Goal: Task Accomplishment & Management: Complete application form

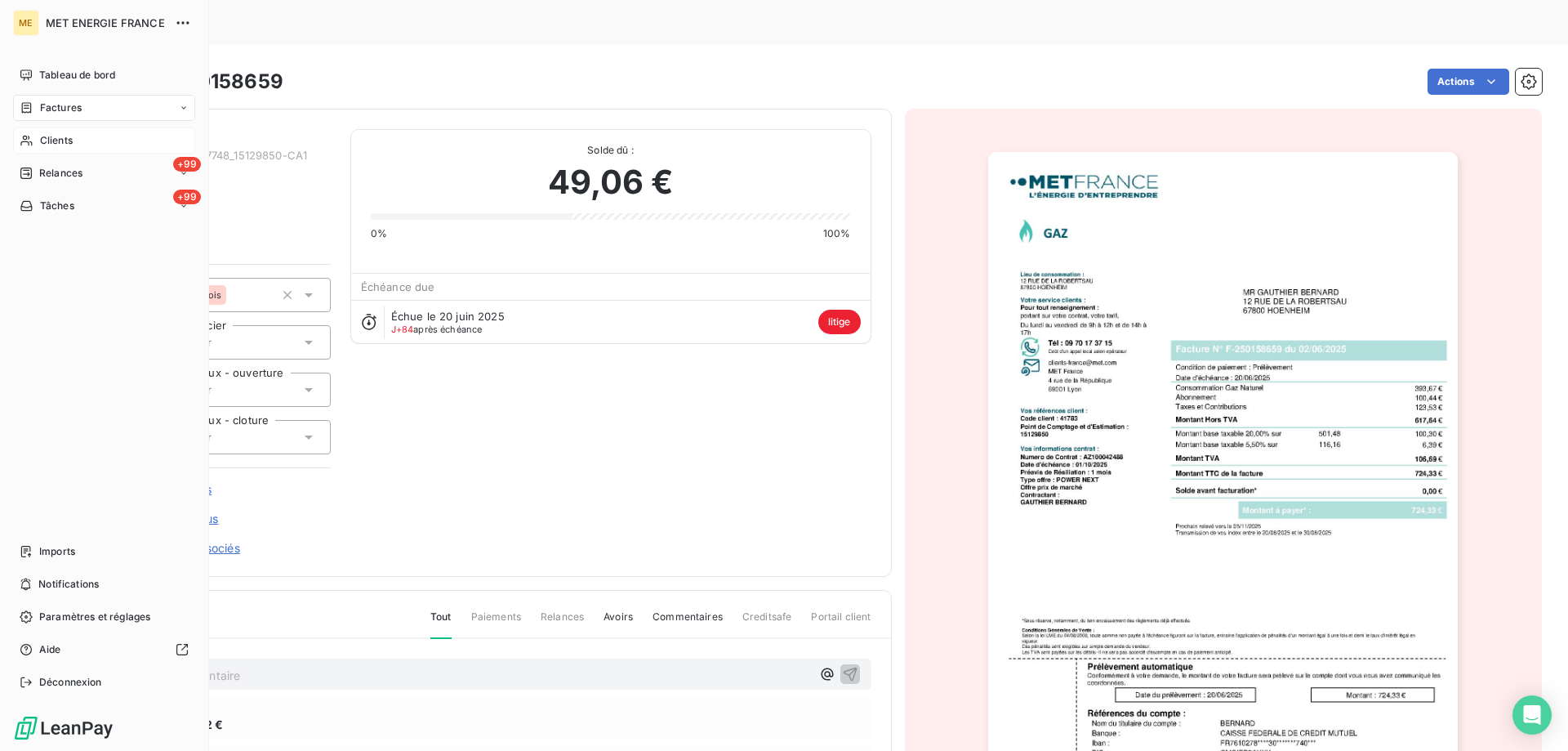
click at [38, 142] on div "Clients" at bounding box center [104, 141] width 182 height 26
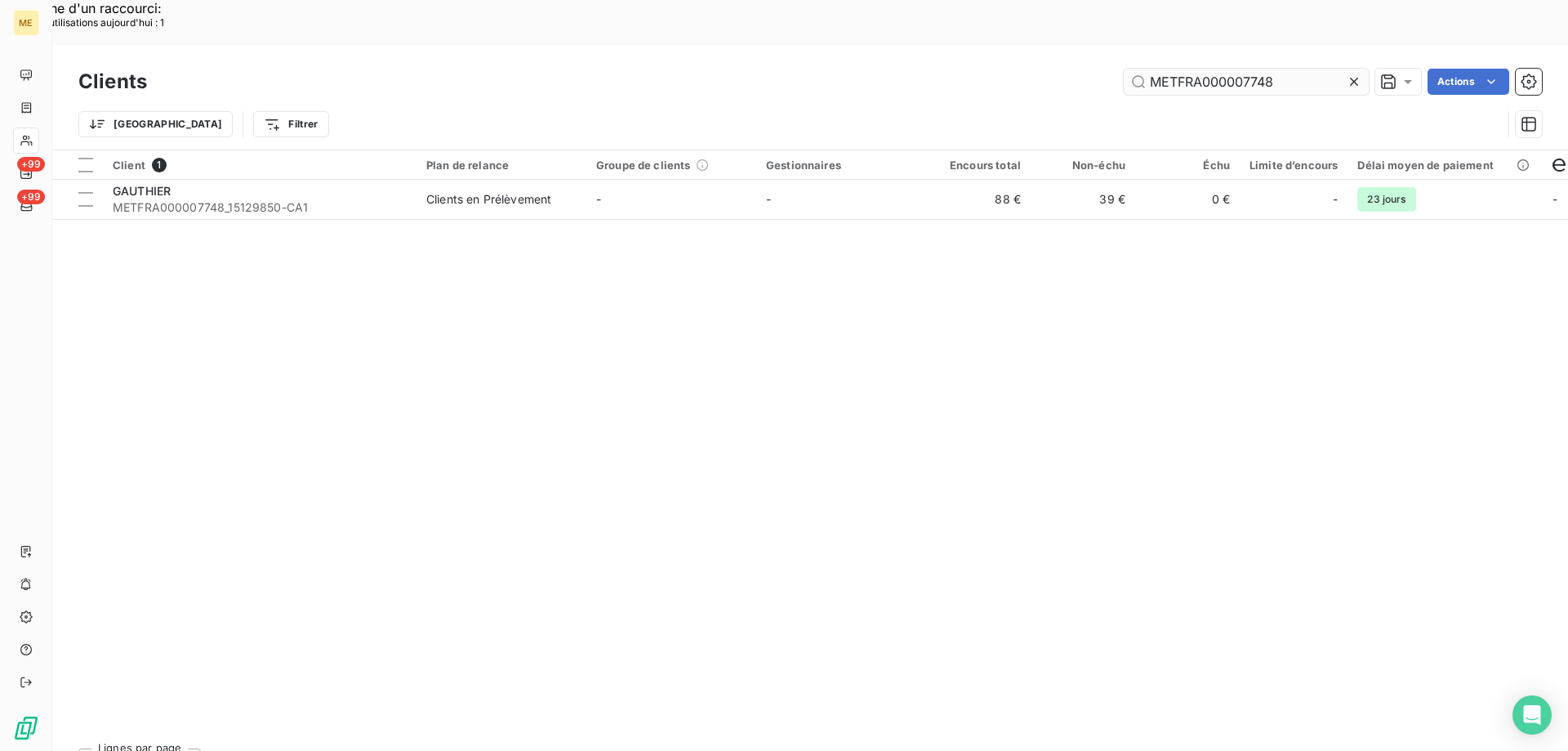
click at [1209, 69] on input "METFRA000007748" at bounding box center [1246, 82] width 245 height 26
click at [1209, 69] on input "METFRA000007748" at bounding box center [1246, 82] width 245 height 26
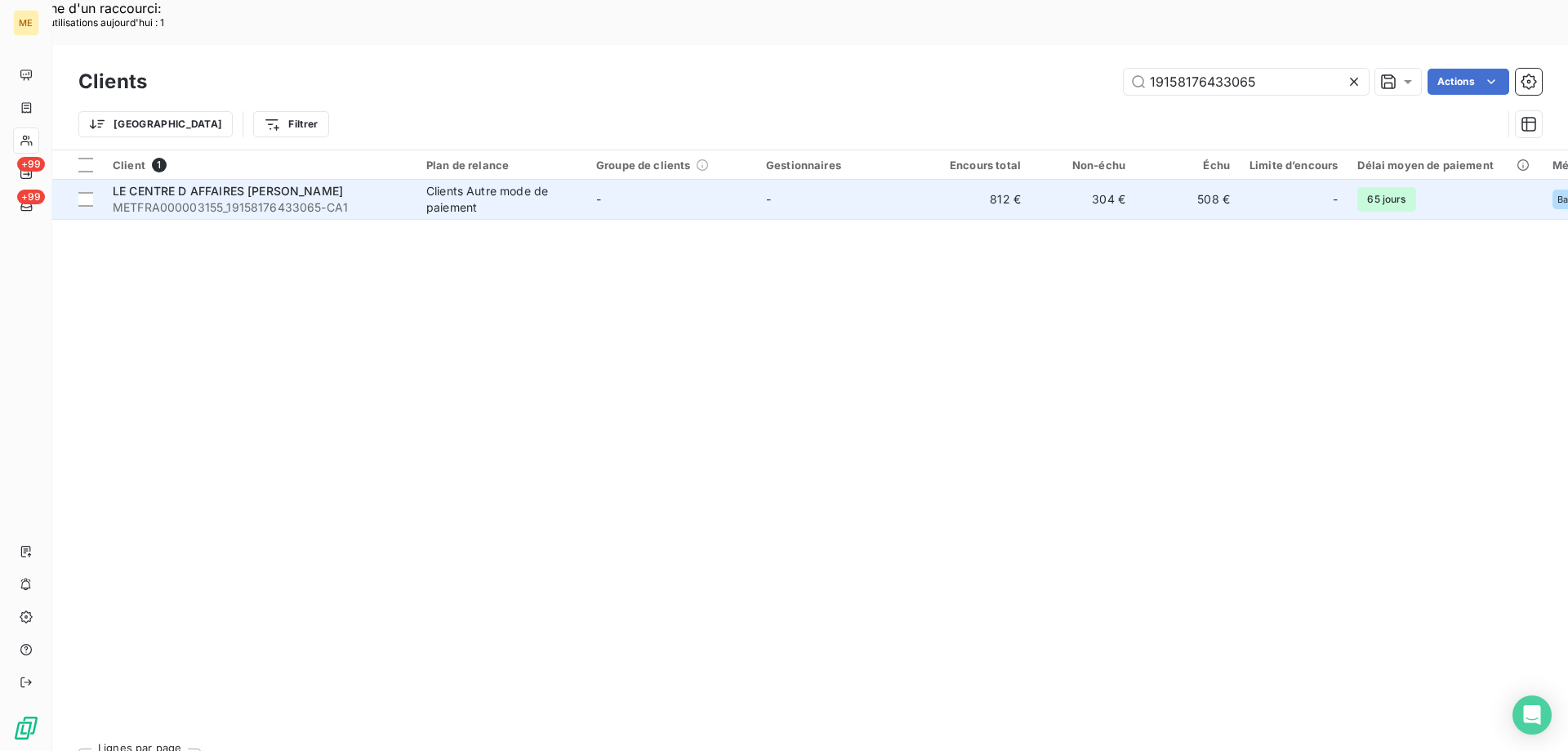
type input "19158176433065"
click at [282, 199] on span "METFRA000003155_19158176433065-CA1" at bounding box center [260, 207] width 294 height 17
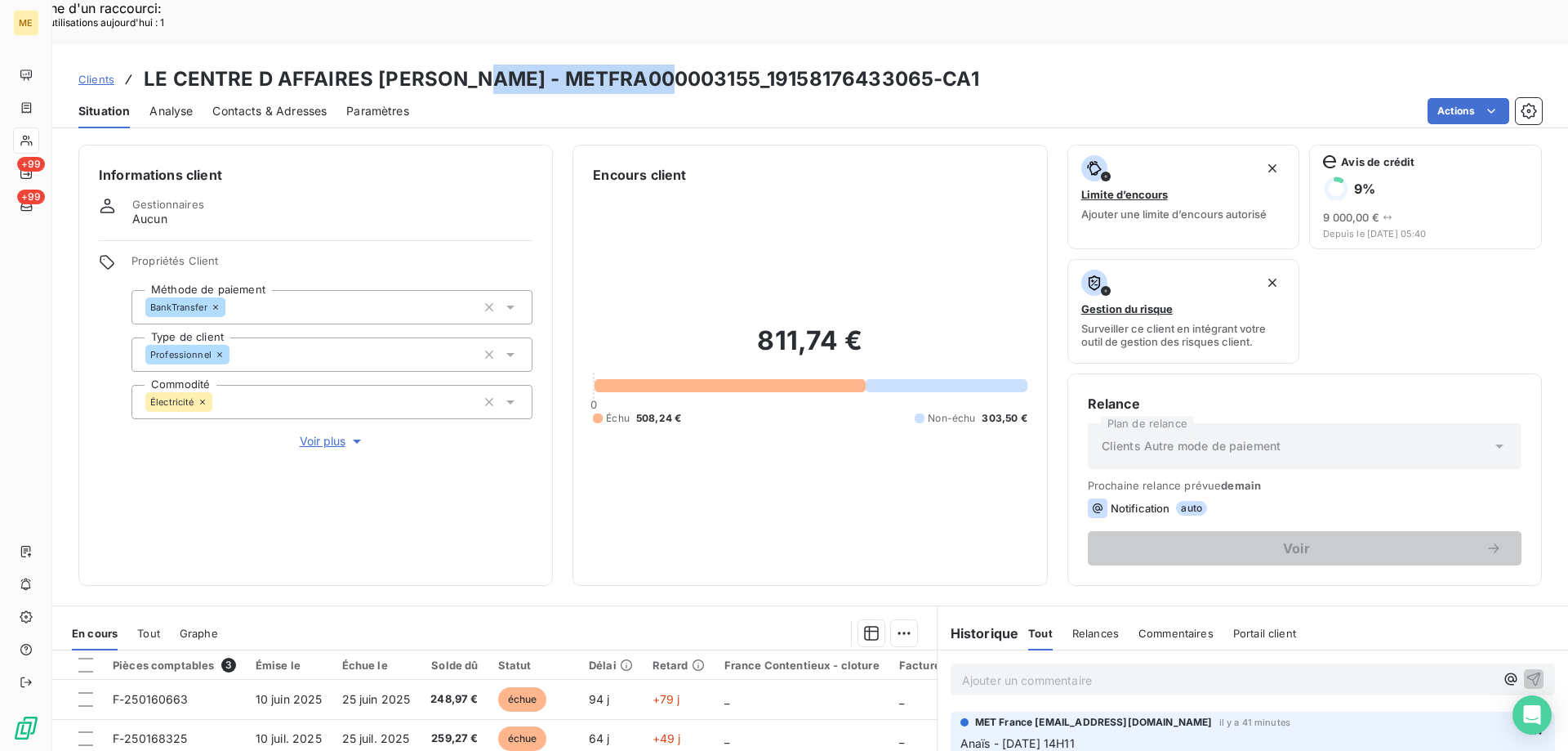
copy h3 "METFRA000003155"
drag, startPoint x: 663, startPoint y: 33, endPoint x: 267, endPoint y: 92, distance: 400.4
click at [455, 64] on h3 "LE CENTRE D AFFAIRES [PERSON_NAME] - METFRA000003155_19158176433065-CA1" at bounding box center [561, 78] width 836 height 29
click at [256, 103] on span "Contacts & Adresses" at bounding box center [270, 111] width 115 height 17
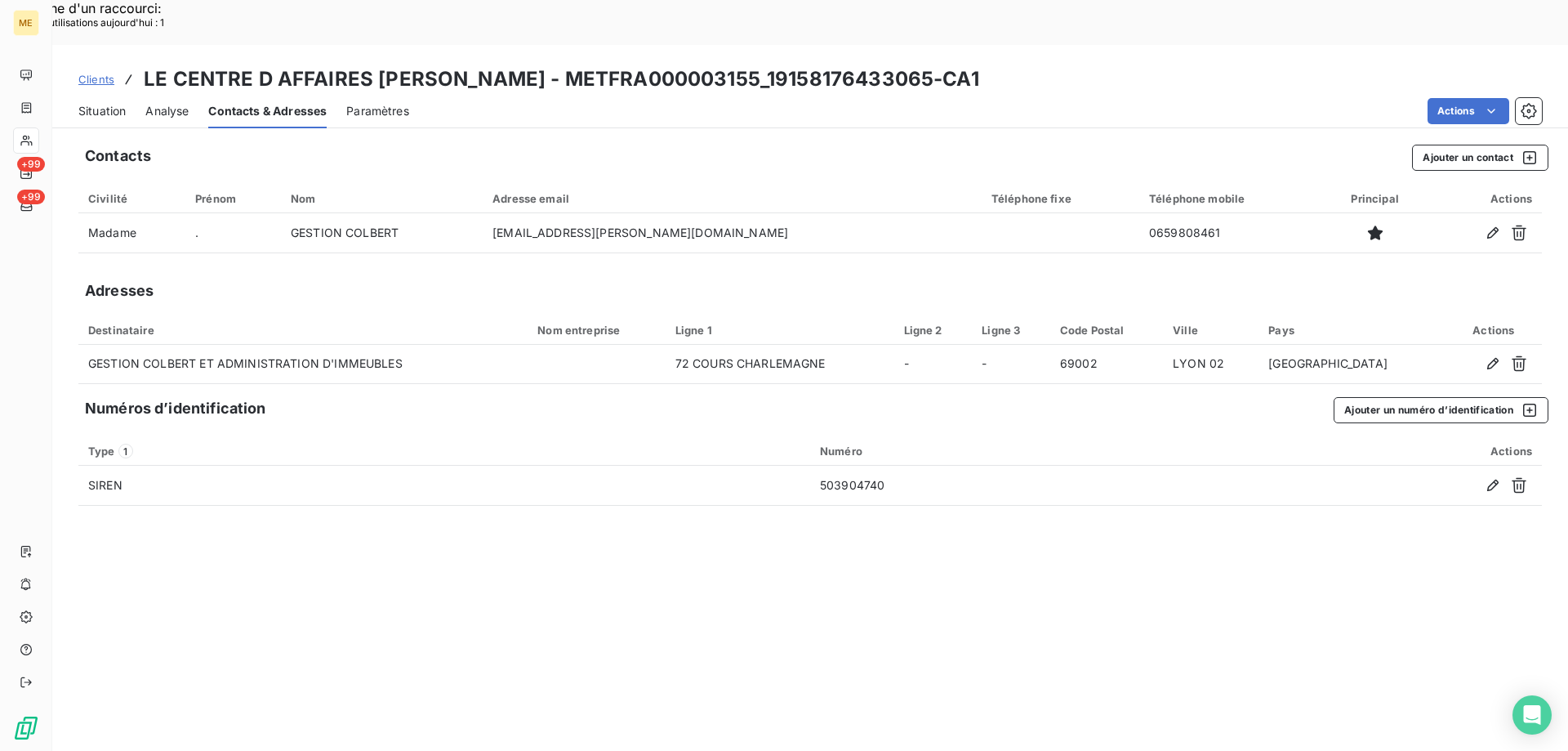
click at [748, 64] on h3 "LE CENTRE D AFFAIRES [PERSON_NAME] - METFRA000003155_19158176433065-CA1" at bounding box center [561, 78] width 836 height 29
click at [111, 103] on span "Situation" at bounding box center [102, 111] width 48 height 17
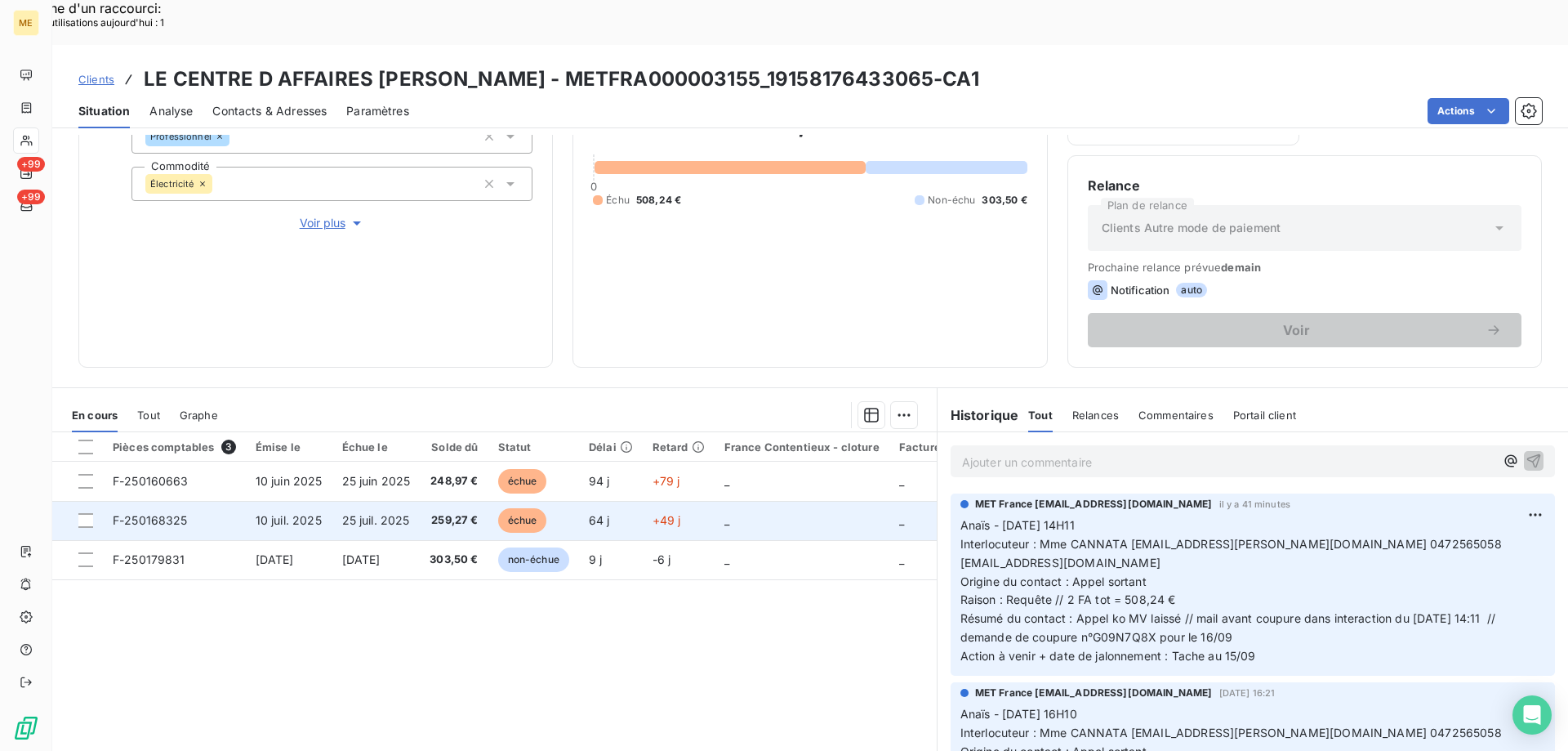
click at [355, 513] on span "25 juil. 2025" at bounding box center [376, 520] width 68 height 14
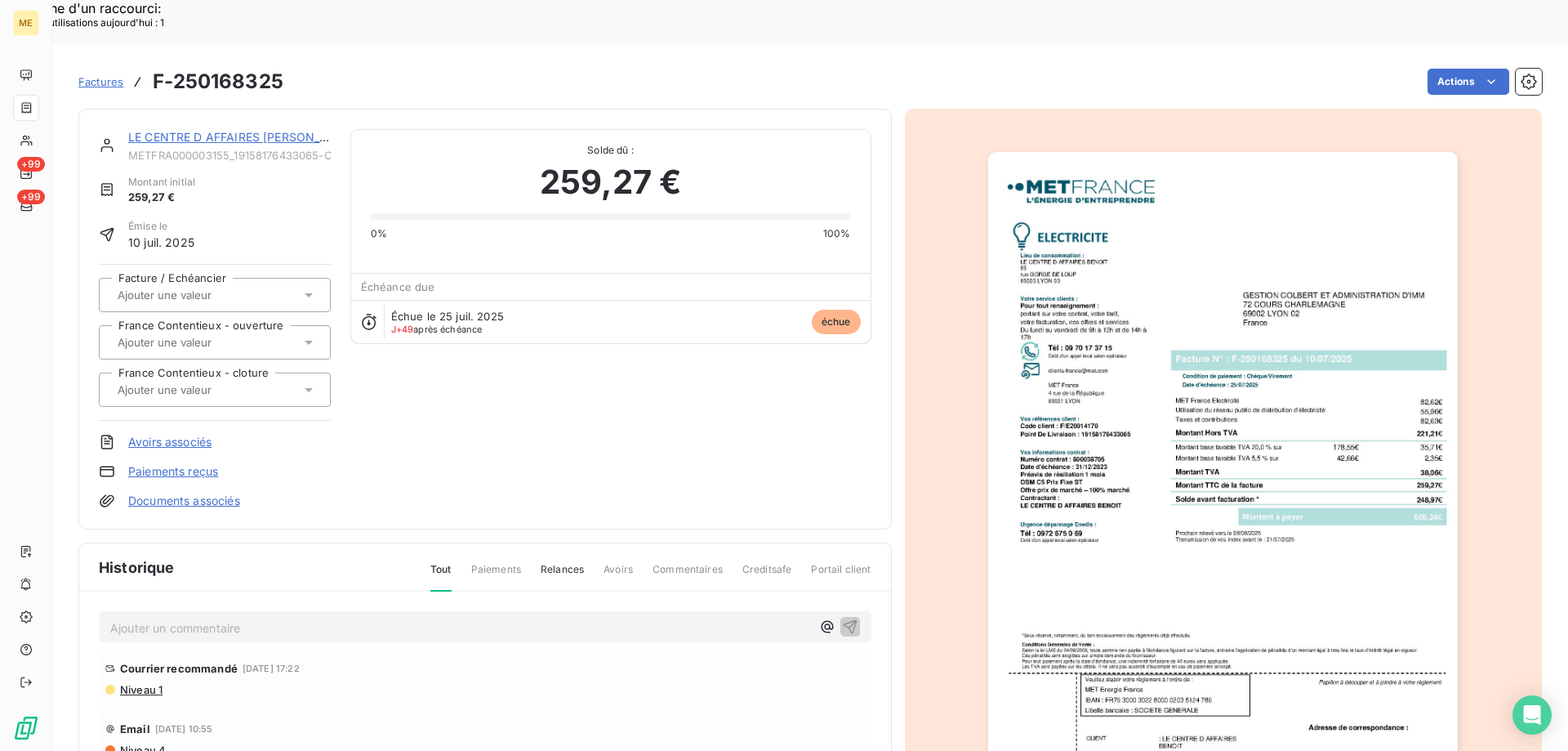
click at [1069, 231] on img "button" at bounding box center [1223, 484] width 470 height 665
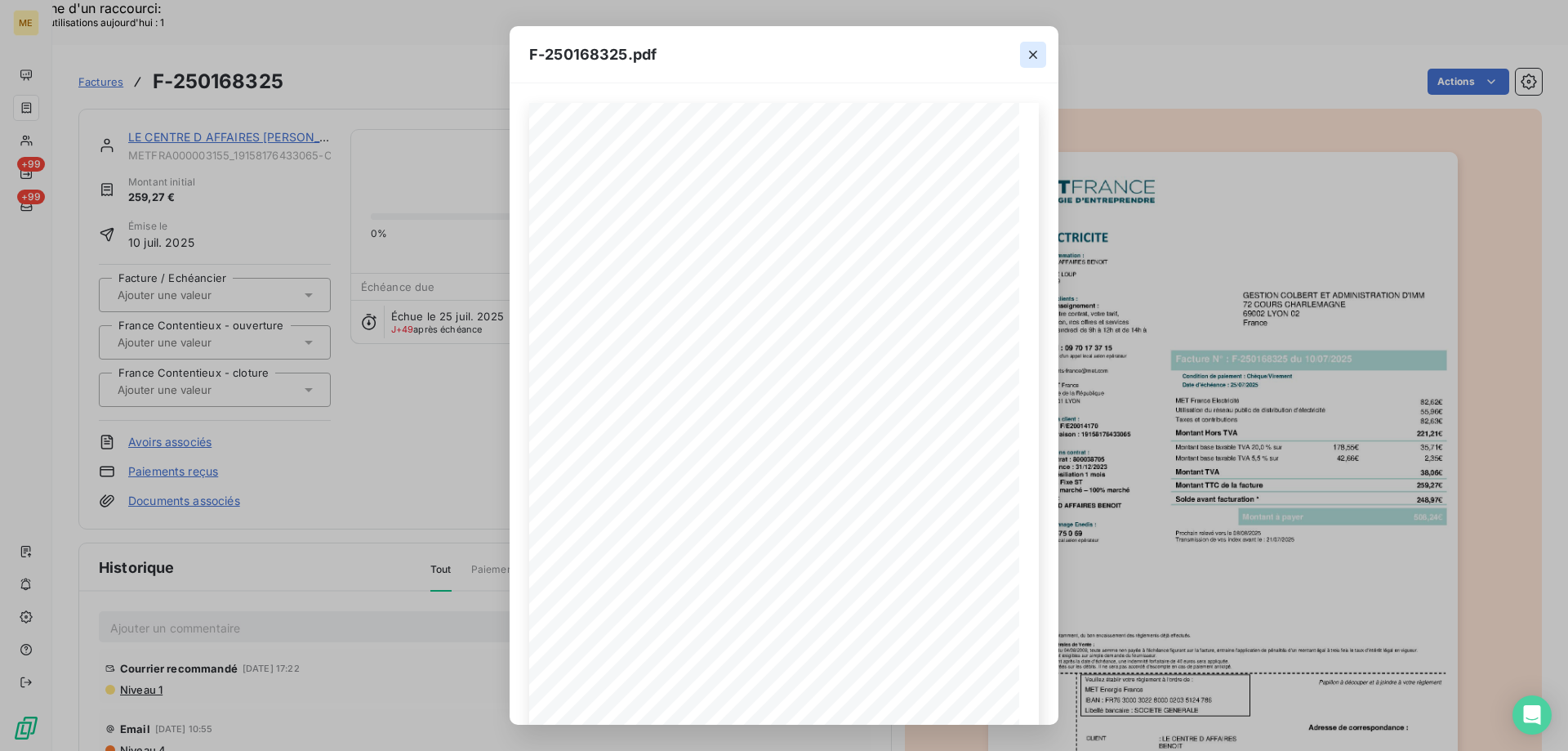
click at [1041, 48] on button "button" at bounding box center [1033, 55] width 26 height 26
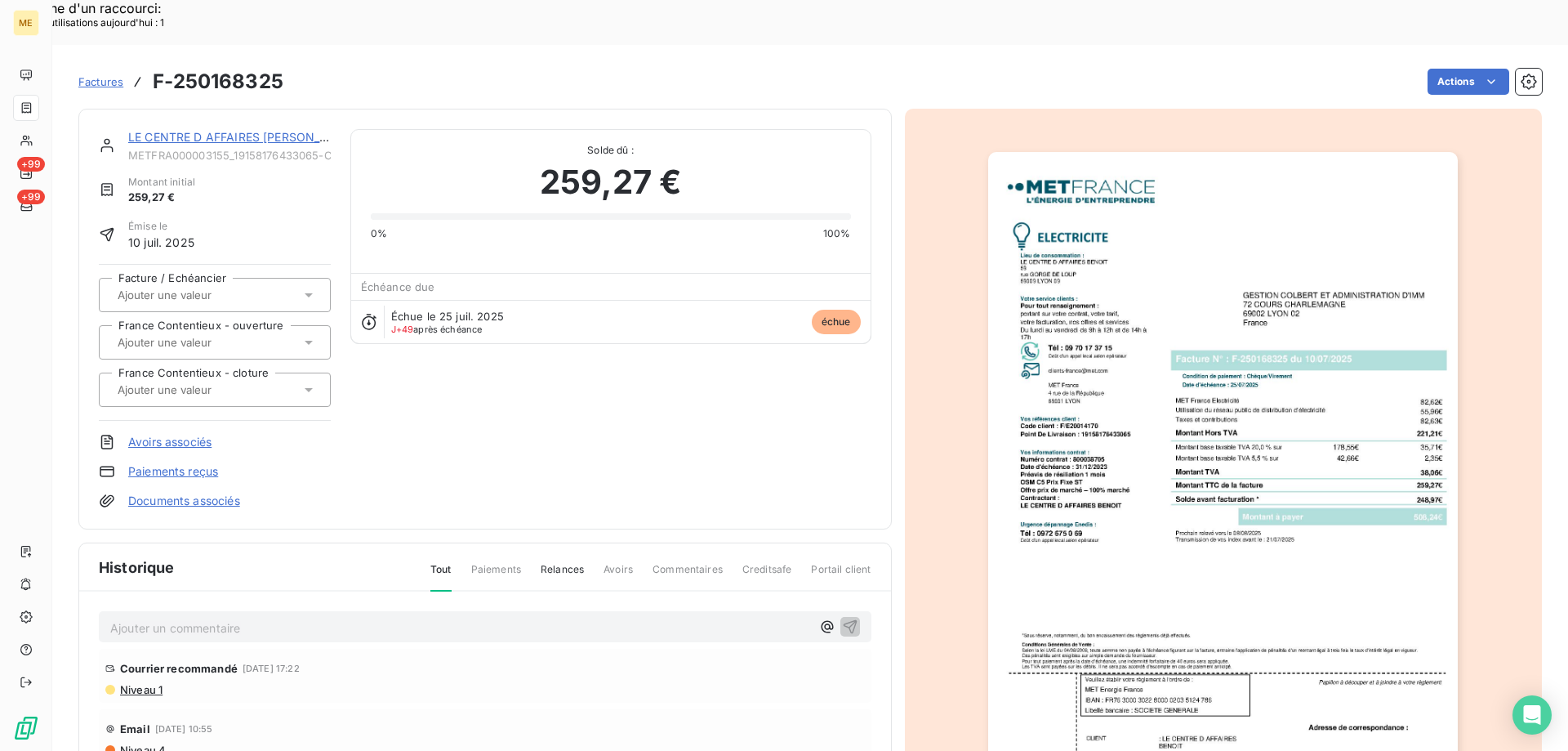
click at [170, 130] on link "LE CENTRE D AFFAIRES [PERSON_NAME]" at bounding box center [243, 137] width 230 height 14
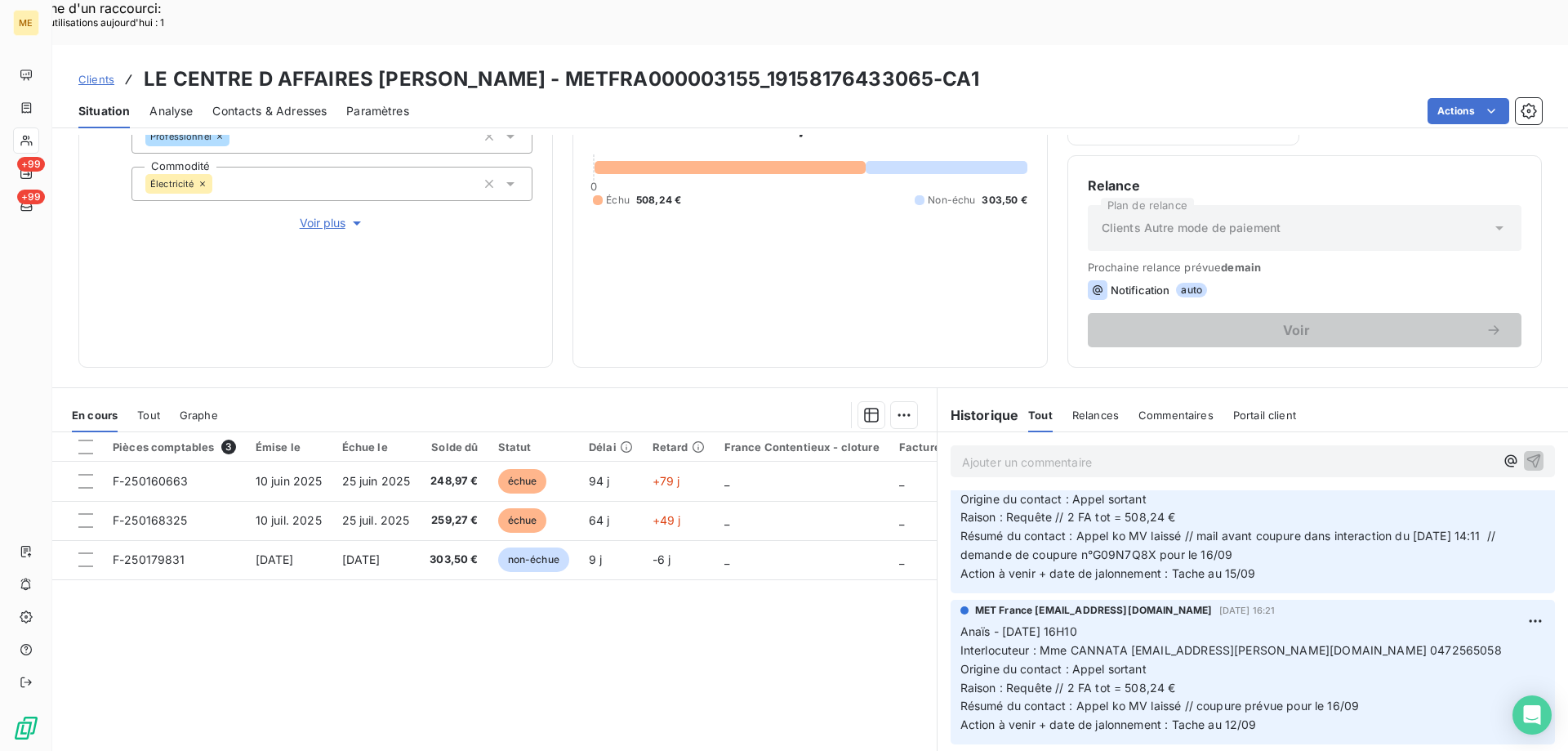
scroll to position [82, 0]
drag, startPoint x: 1149, startPoint y: 505, endPoint x: 1086, endPoint y: 512, distance: 63.4
click at [1086, 530] on span "Résumé du contact : Appel ko MV laissé // mail avant coupure dans interaction d…" at bounding box center [1230, 546] width 539 height 33
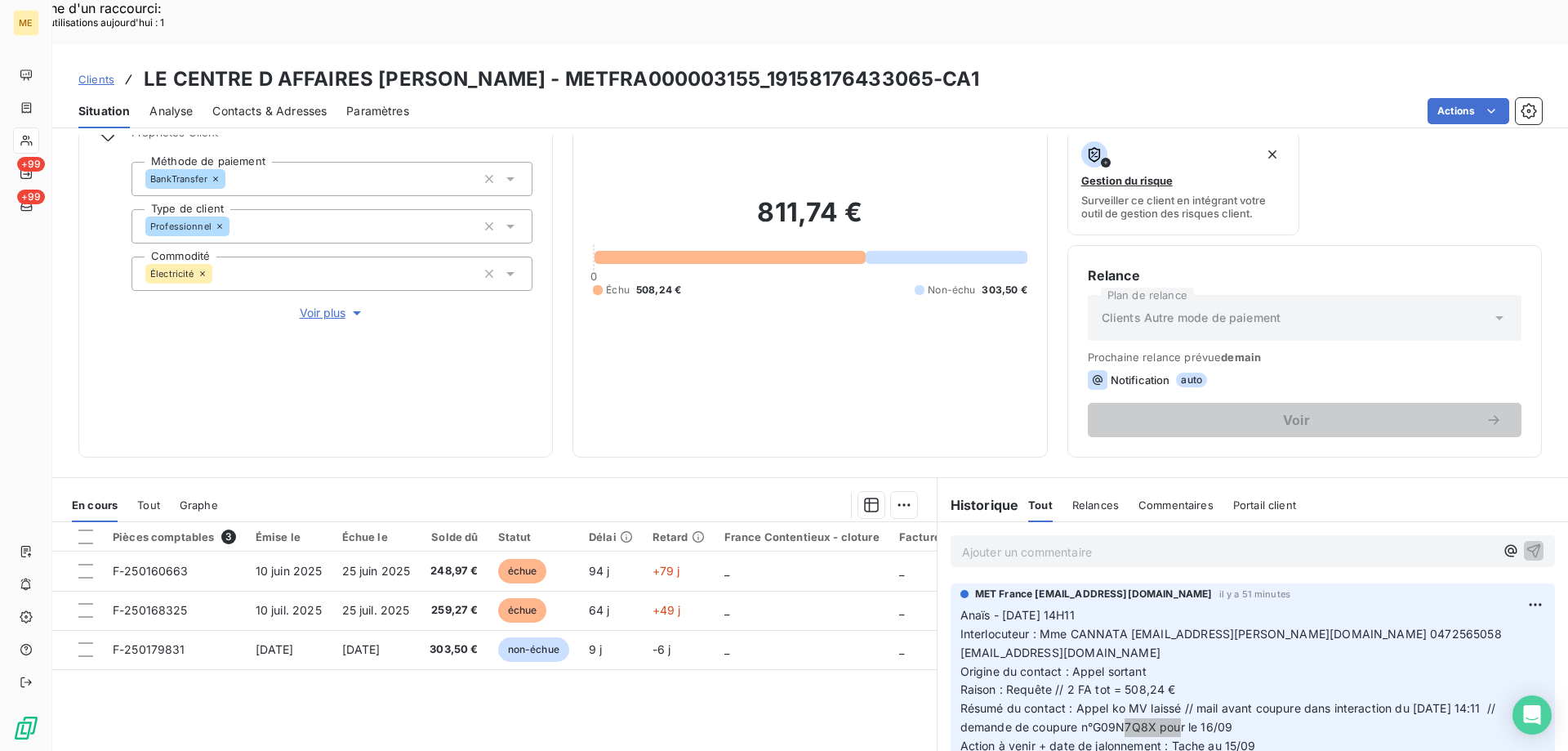
scroll to position [55, 0]
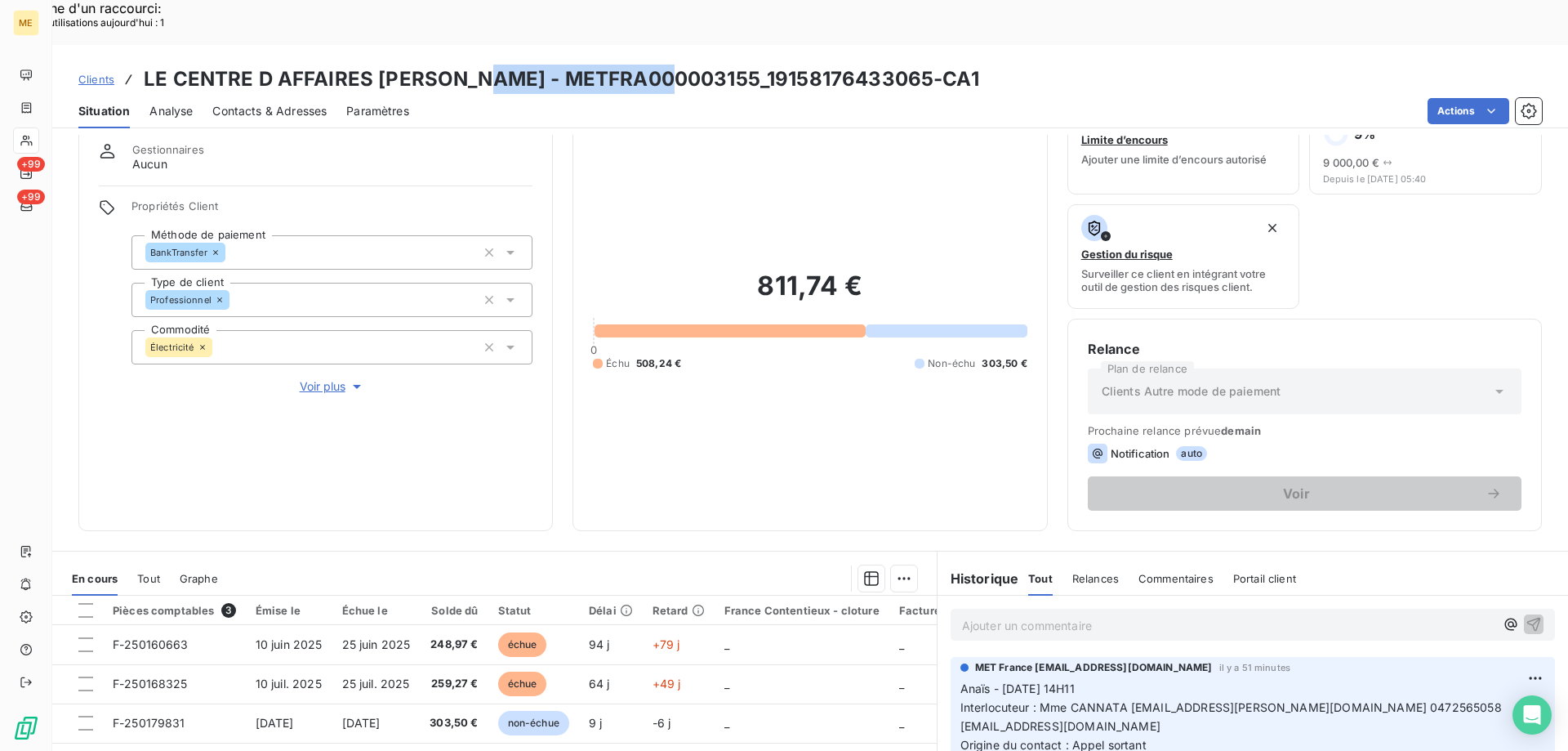
copy h3 "METFRA000003155"
drag, startPoint x: 664, startPoint y: 31, endPoint x: 477, endPoint y: 40, distance: 187.2
click at [477, 64] on h3 "LE CENTRE D AFFAIRES [PERSON_NAME] - METFRA000003155_19158176433065-CA1" at bounding box center [561, 78] width 836 height 29
click at [1011, 615] on p "Ajouter un commentaire ﻿" at bounding box center [1228, 625] width 533 height 20
click at [1107, 615] on p "Kenza / interaction du" at bounding box center [1228, 624] width 533 height 19
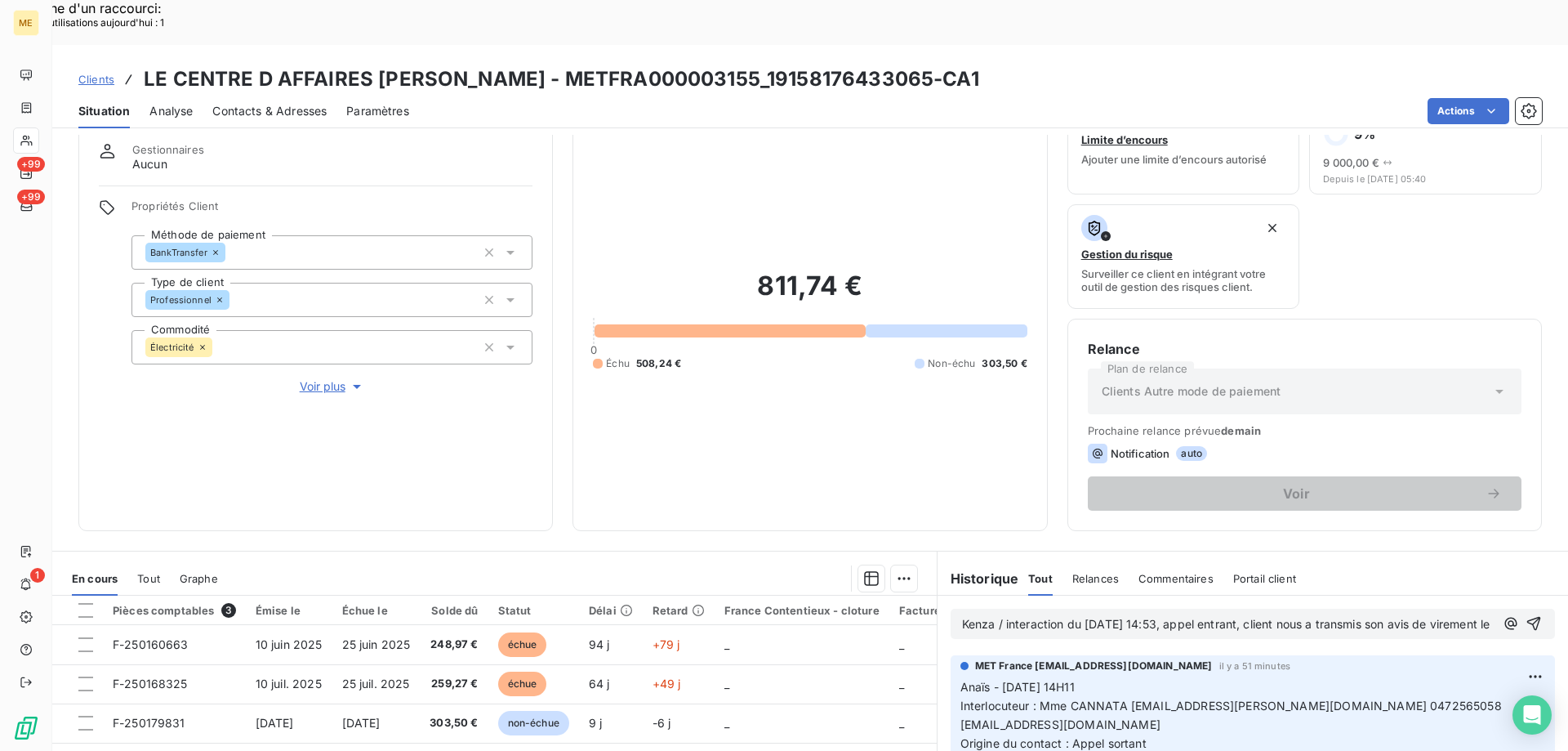
click at [1036, 615] on p "Kenza / interaction du [DATE] 14:53, appel entrant, client nous a transmis son …" at bounding box center [1228, 624] width 533 height 19
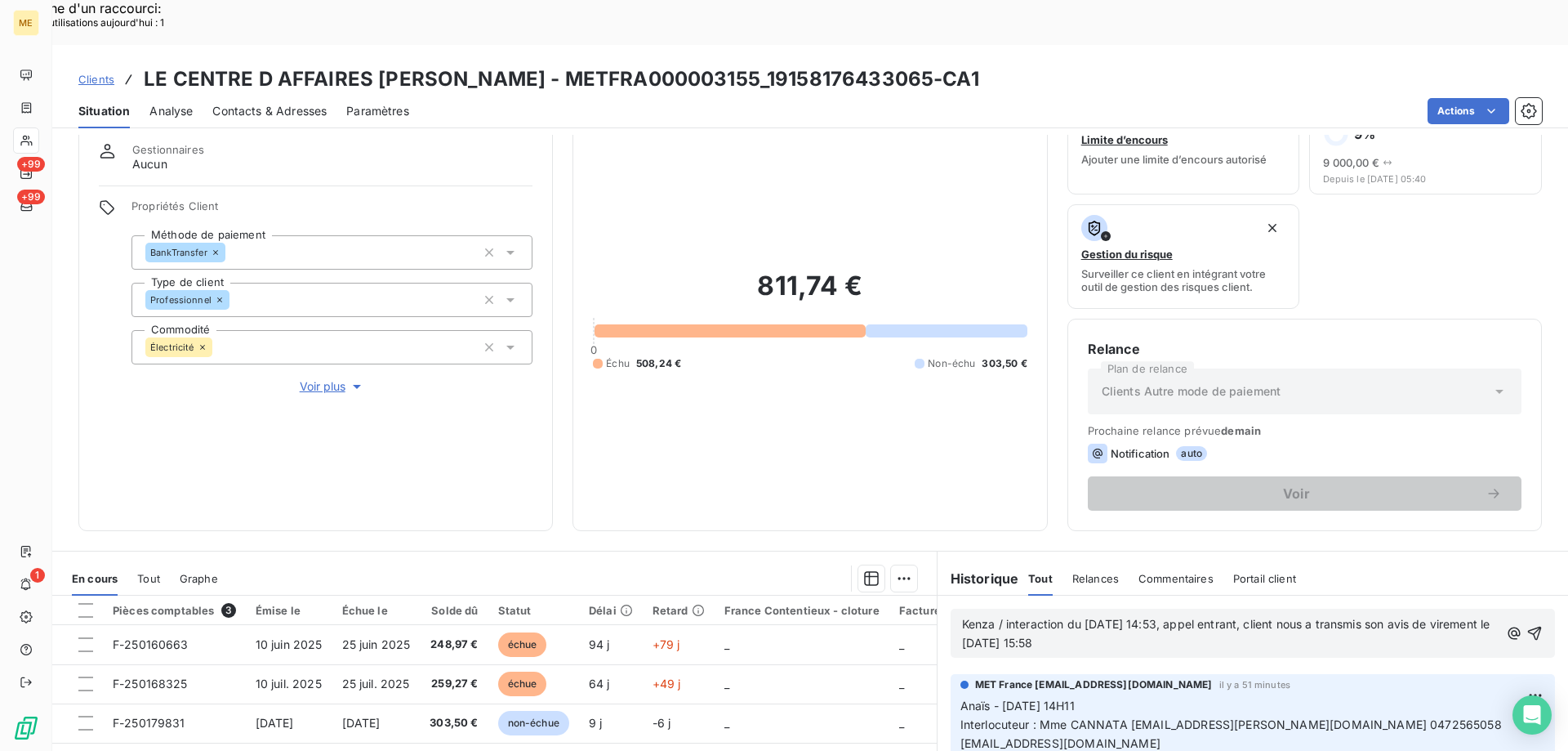
click at [1006, 617] on span "Kenza / interaction du [DATE] 14:53, appel entrant, client nous a transmis son …" at bounding box center [1228, 633] width 532 height 33
click at [1194, 615] on p "Kenza / interaction du [DATE] 14:53, appel entrant, client nous a transmis son …" at bounding box center [1231, 634] width 539 height 38
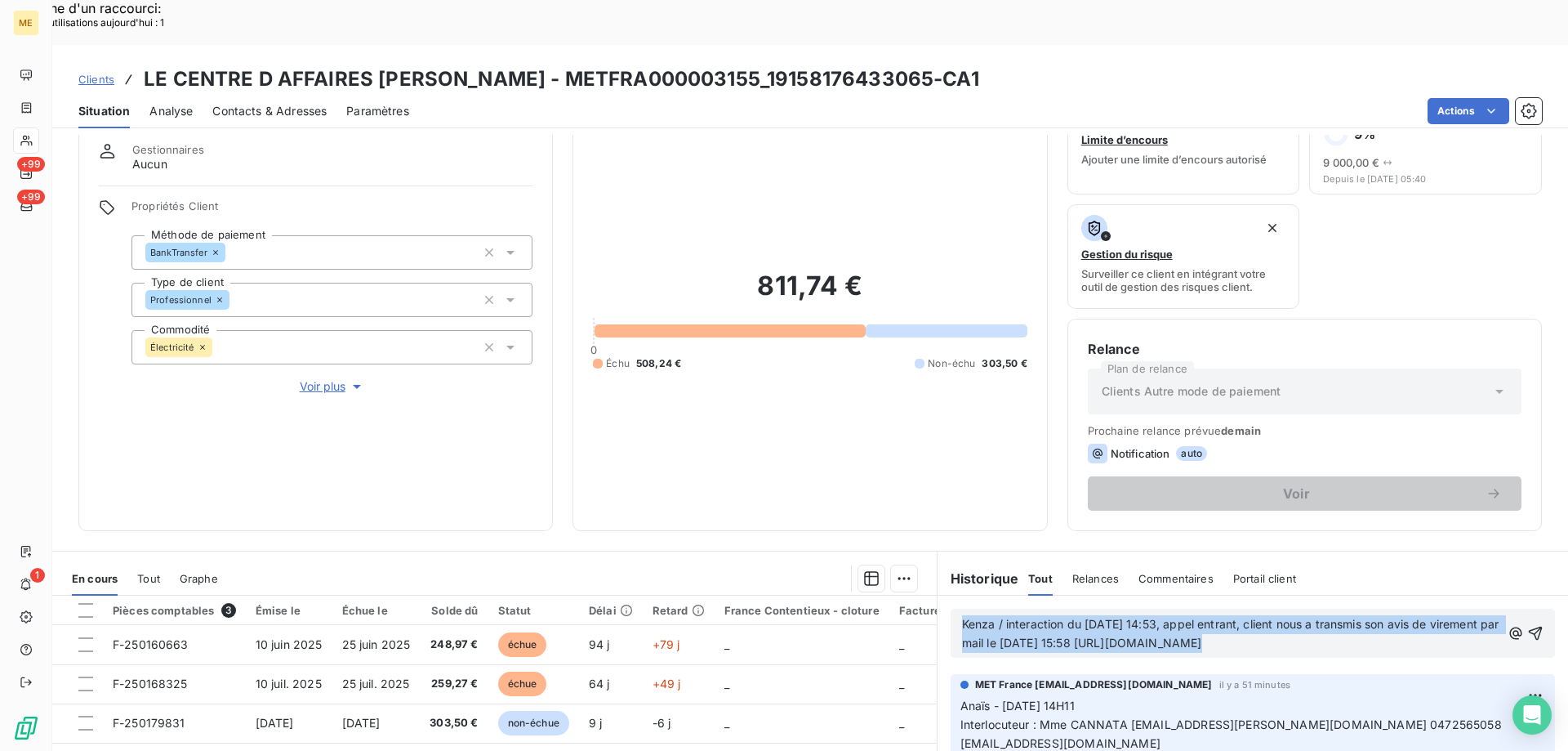
drag, startPoint x: 1498, startPoint y: 614, endPoint x: 1007, endPoint y: 591, distance: 491.5
click at [1004, 613] on div "Kenza / interaction du [DATE] 14:53, appel entrant, client nous a transmis son …" at bounding box center [1253, 633] width 581 height 40
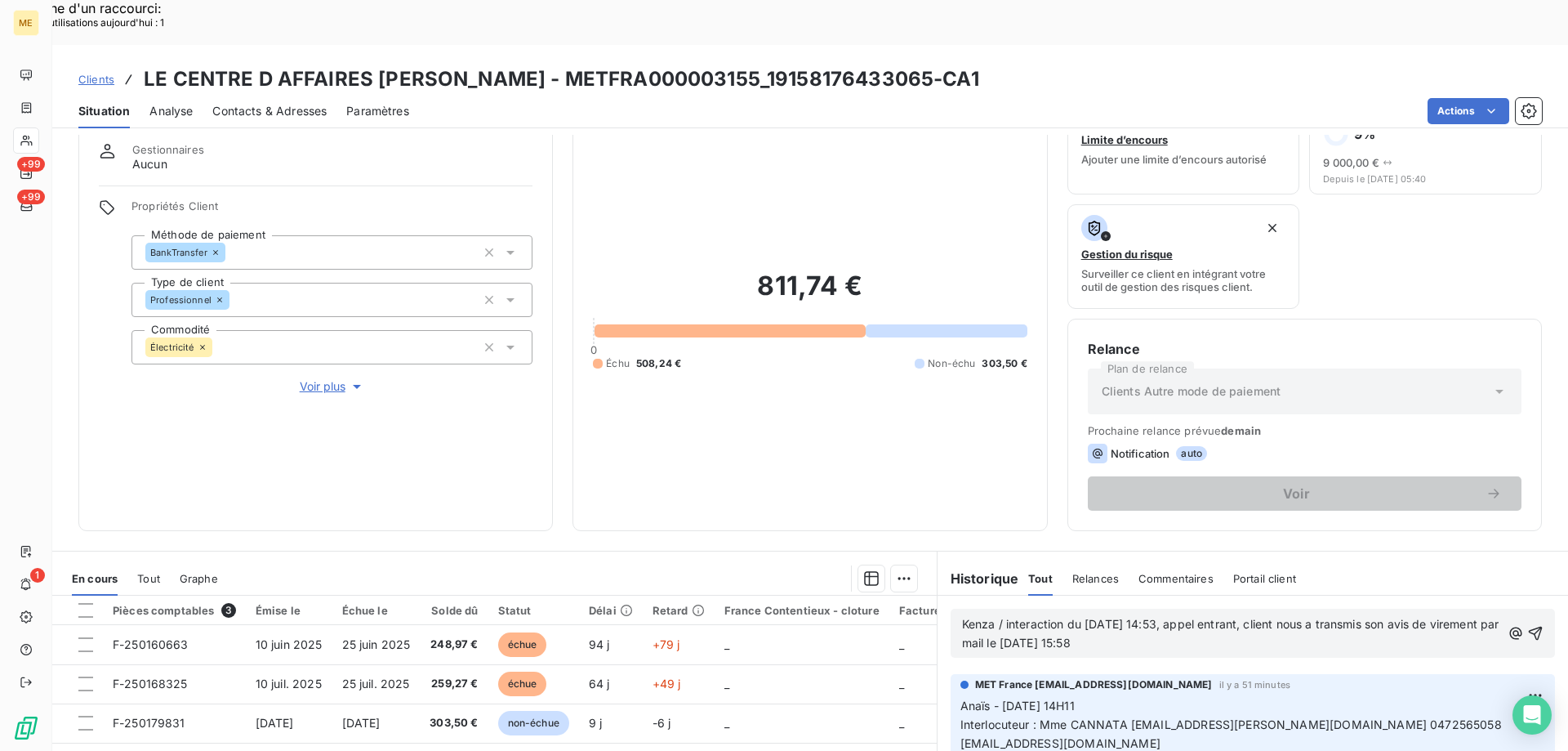
click at [1265, 615] on p "Kenza / interaction du [DATE] 14:53, appel entrant, client nous a transmis son …" at bounding box center [1231, 634] width 539 height 38
click at [1497, 617] on div "Kenza / interaction du [DATE] 14:53, appel entrant, client nous a transmis son …" at bounding box center [1253, 633] width 581 height 40
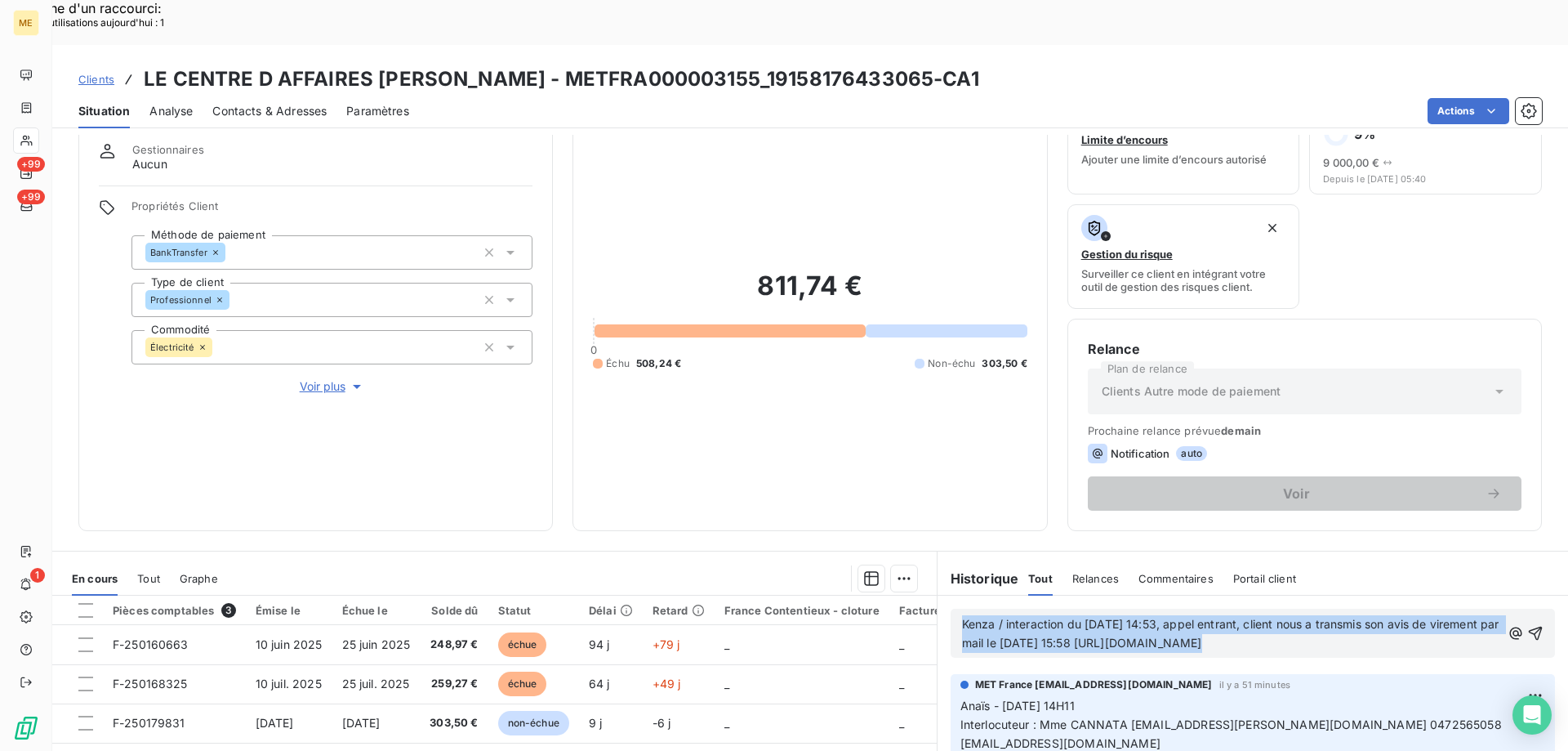
drag, startPoint x: 1492, startPoint y: 620, endPoint x: 1508, endPoint y: 614, distance: 17.1
click at [1508, 614] on div "Kenza / interaction du [DATE] 14:53, appel entrant, client nous a transmis son …" at bounding box center [1253, 633] width 581 height 40
copy span "Kenza / interaction du [DATE] 14:53, appel entrant, client nous a transmis son …"
drag, startPoint x: 957, startPoint y: 577, endPoint x: 1496, endPoint y: 625, distance: 541.1
click at [1496, 625] on div "Kenza / interaction du [DATE] 14:53, appel entrant, client nous a transmis son …" at bounding box center [1253, 633] width 581 height 40
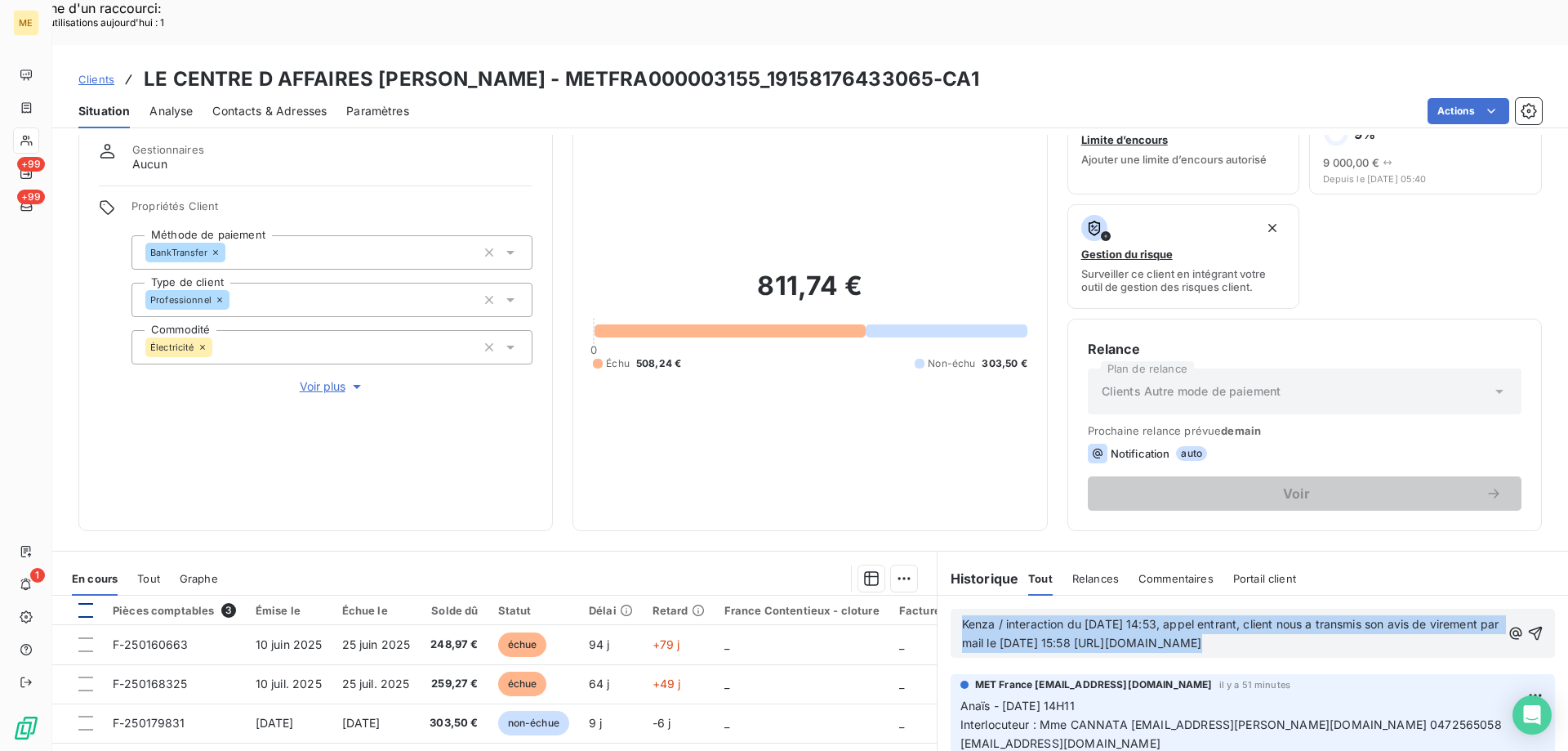
click at [85, 603] on div at bounding box center [85, 610] width 15 height 15
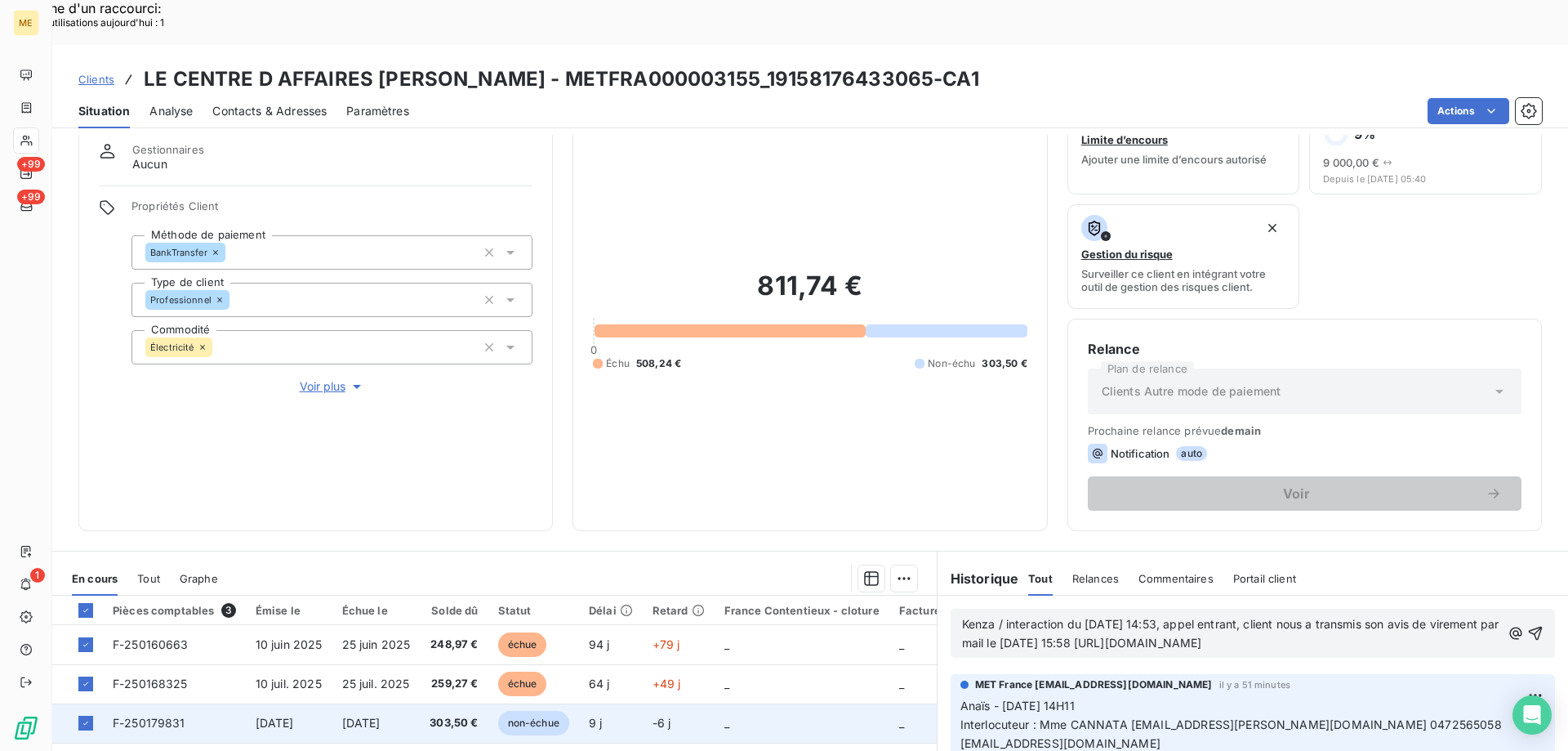
click at [87, 703] on td at bounding box center [77, 723] width 50 height 40
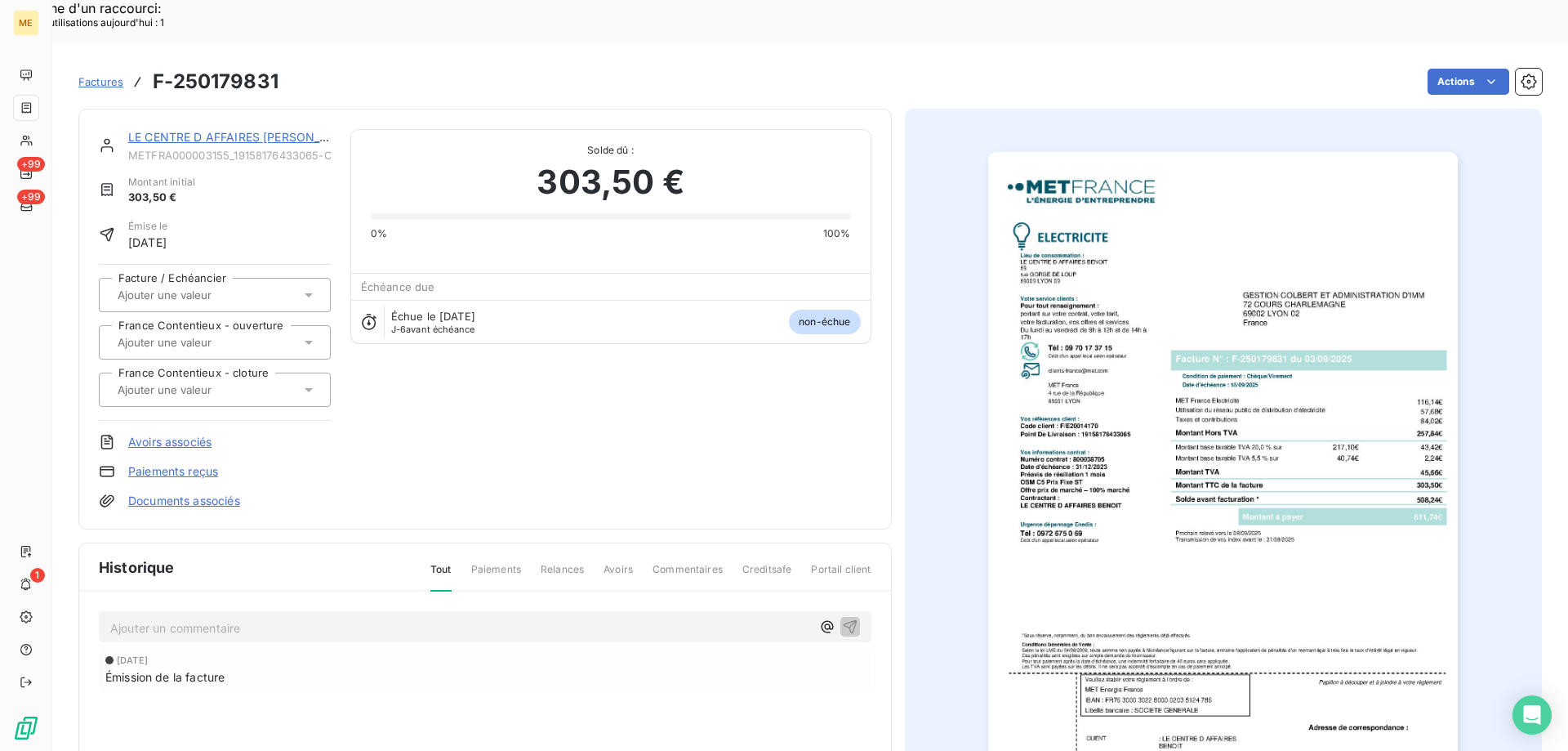
click at [201, 130] on link "LE CENTRE D AFFAIRES [PERSON_NAME]" at bounding box center [243, 137] width 230 height 14
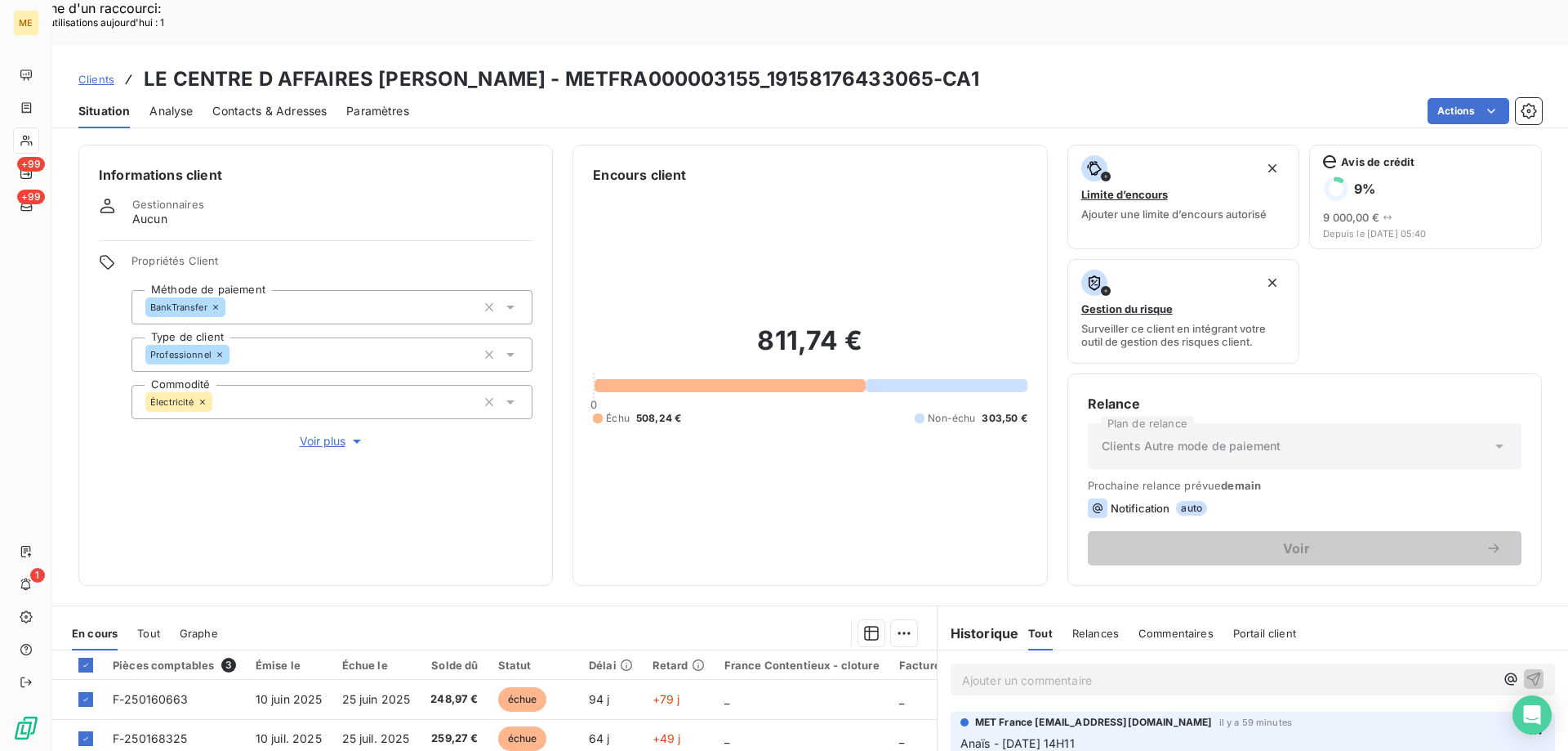
click at [818, 656] on div "Ajouter une promesse de paiement (2 factures)" at bounding box center [753, 654] width 297 height 26
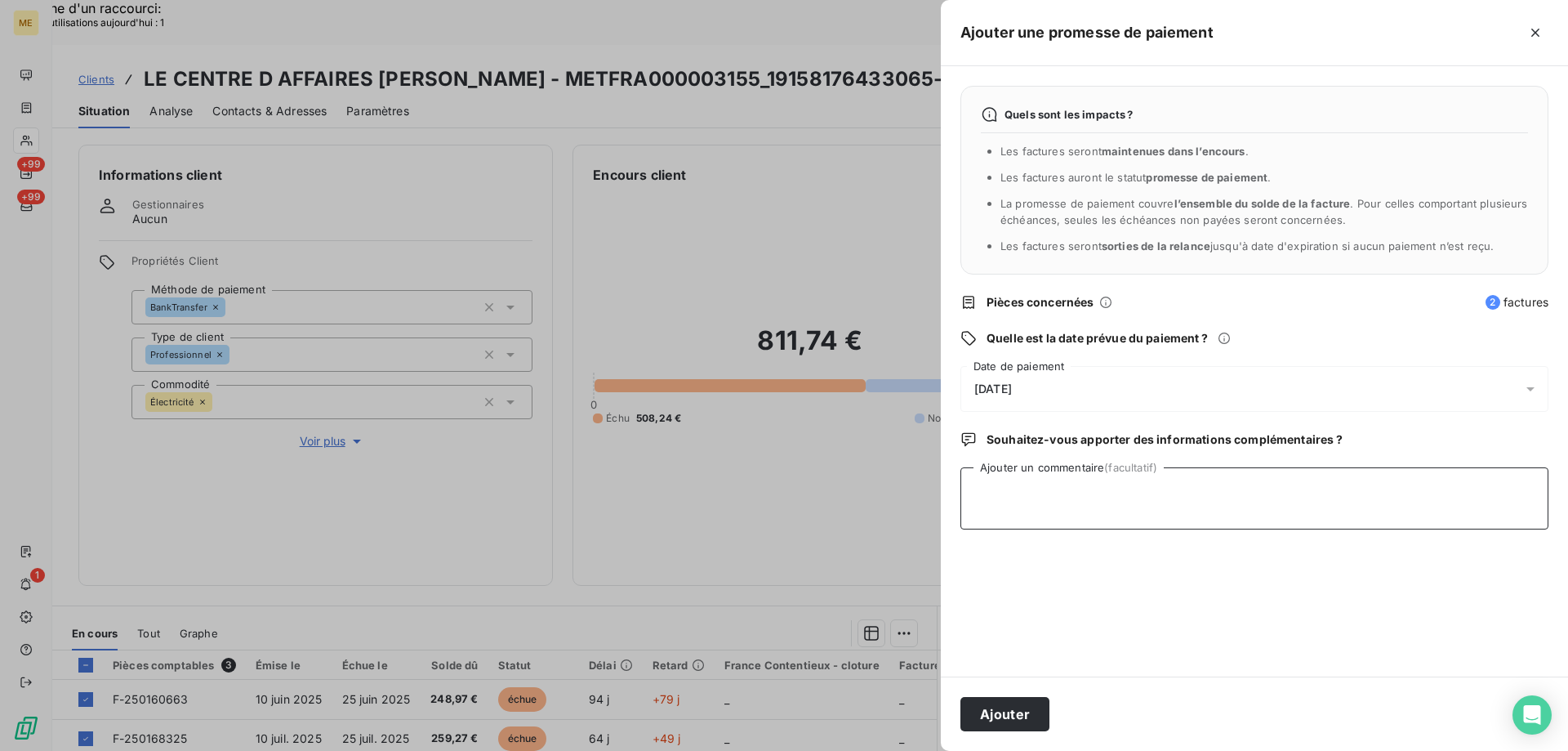
click at [1281, 489] on textarea "Ajouter un commentaire (facultatif)" at bounding box center [1254, 498] width 588 height 62
paste textarea "Kenza / interaction du [DATE] 14:53, appel entrant, client nous a transmis son …"
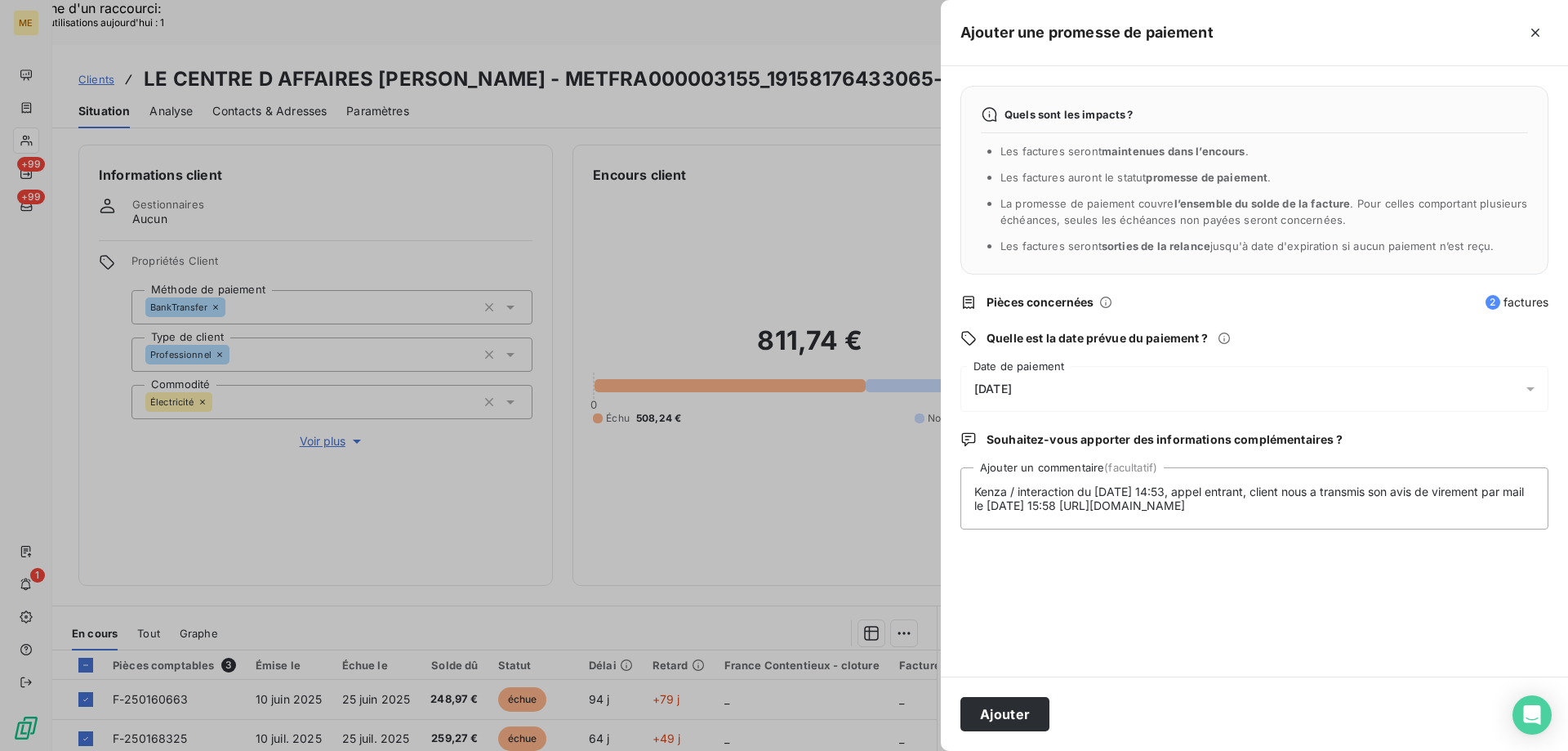
click at [1235, 376] on div "[DATE]" at bounding box center [1254, 389] width 588 height 46
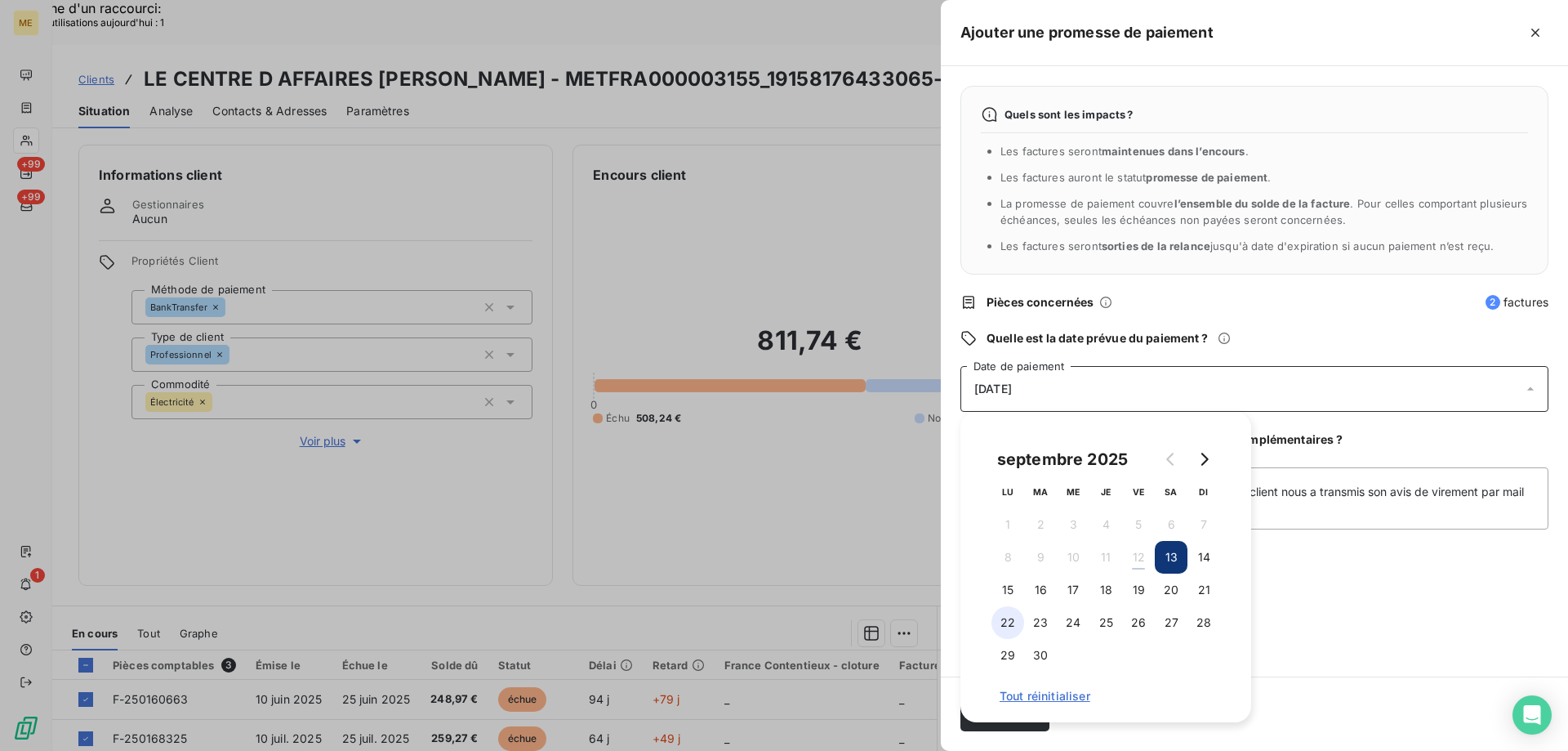
click at [1019, 616] on button "22" at bounding box center [1008, 622] width 33 height 33
click at [1439, 419] on div "Quels sont les impacts ? Les factures seront maintenues dans l’encours . Les fa…" at bounding box center [1254, 371] width 627 height 611
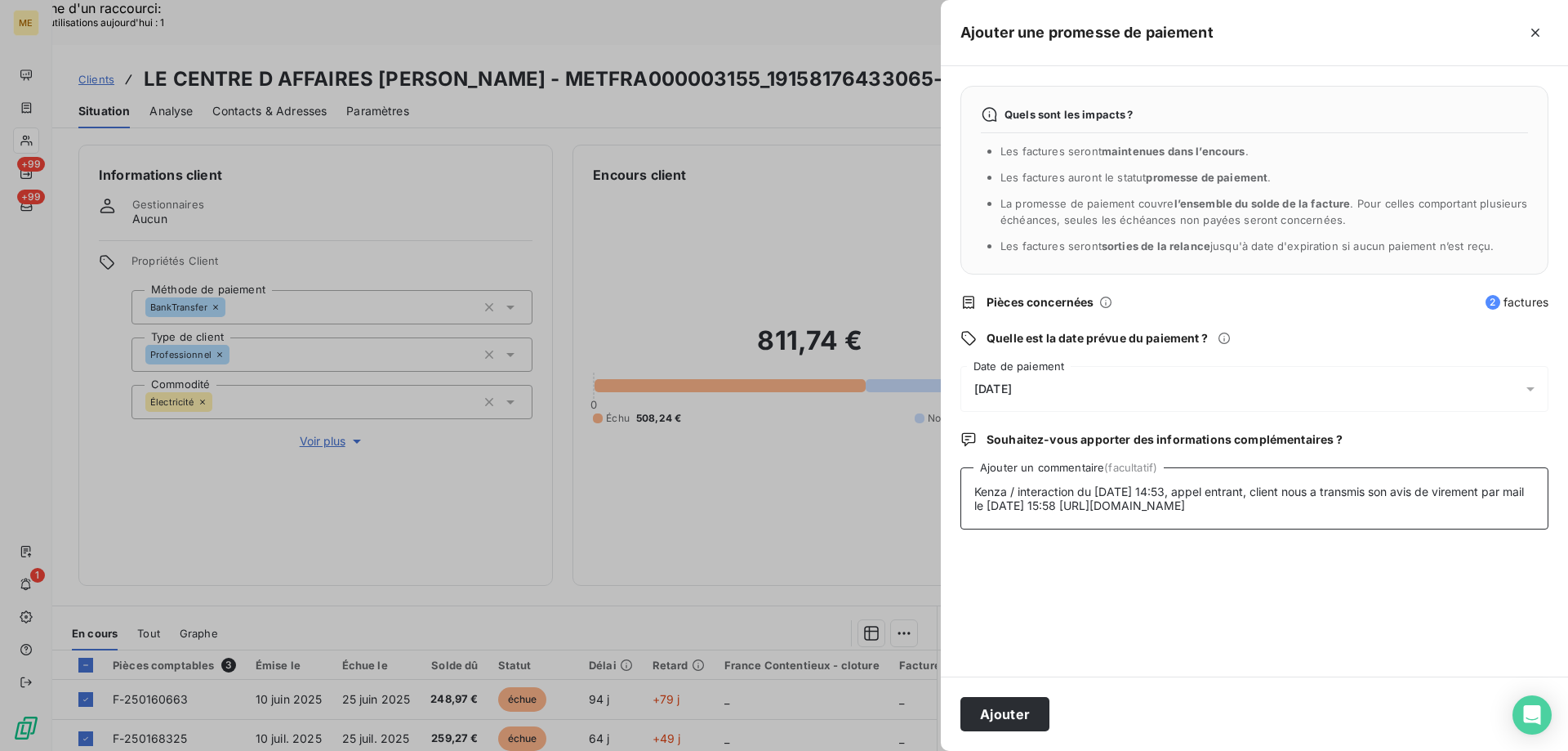
click at [1498, 525] on textarea "Kenza / interaction du [DATE] 14:53, appel entrant, client nous a transmis son …" at bounding box center [1254, 498] width 588 height 62
click at [1529, 504] on textarea "Kenza / interaction du [DATE] 14:53, appel entrant, client nous a transmis son …" at bounding box center [1254, 498] width 588 height 62
paste textarea "Société : GESTION COLBERT Facture N°F-250160663 (METFRANCE - ELECTRICITE) du [D…"
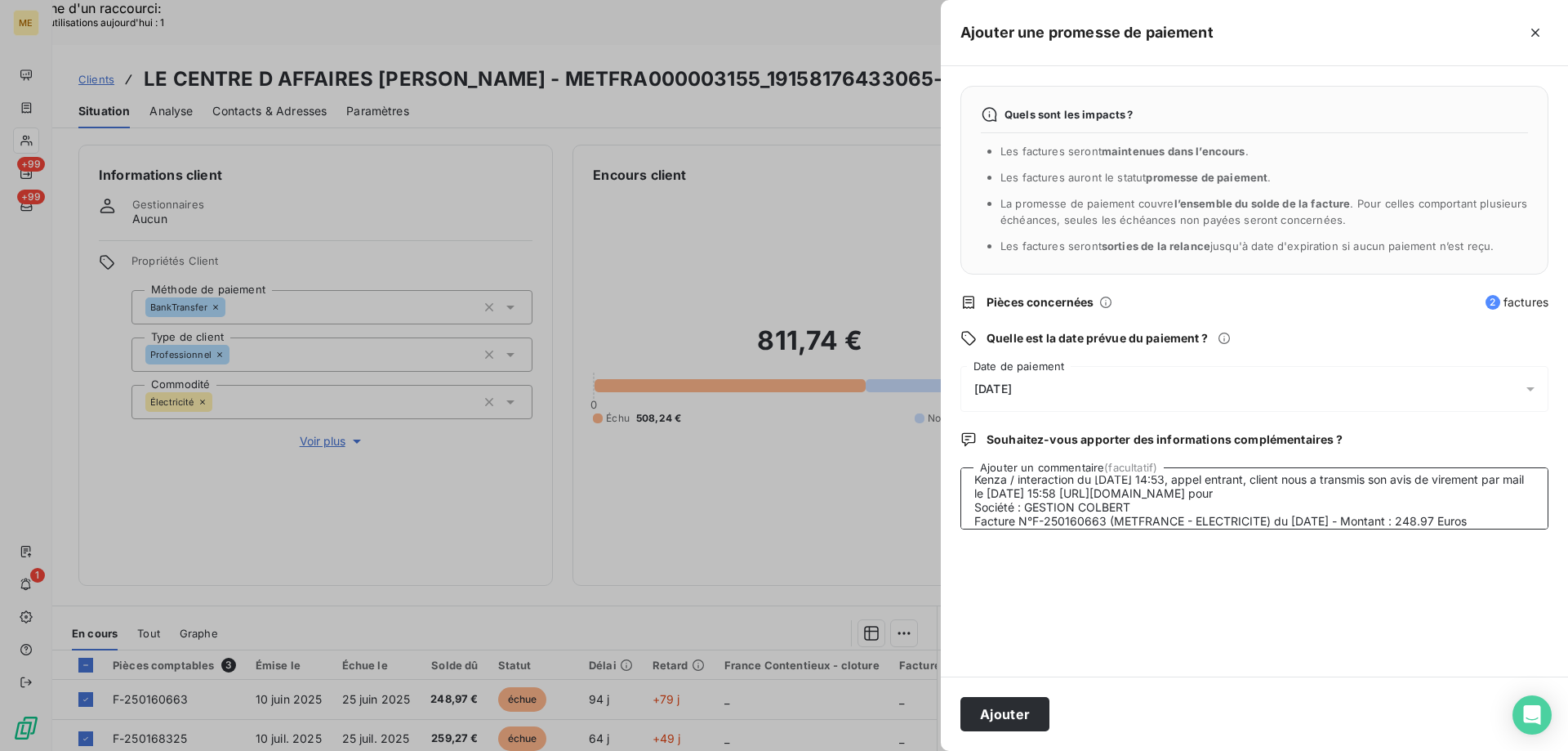
scroll to position [40, 0]
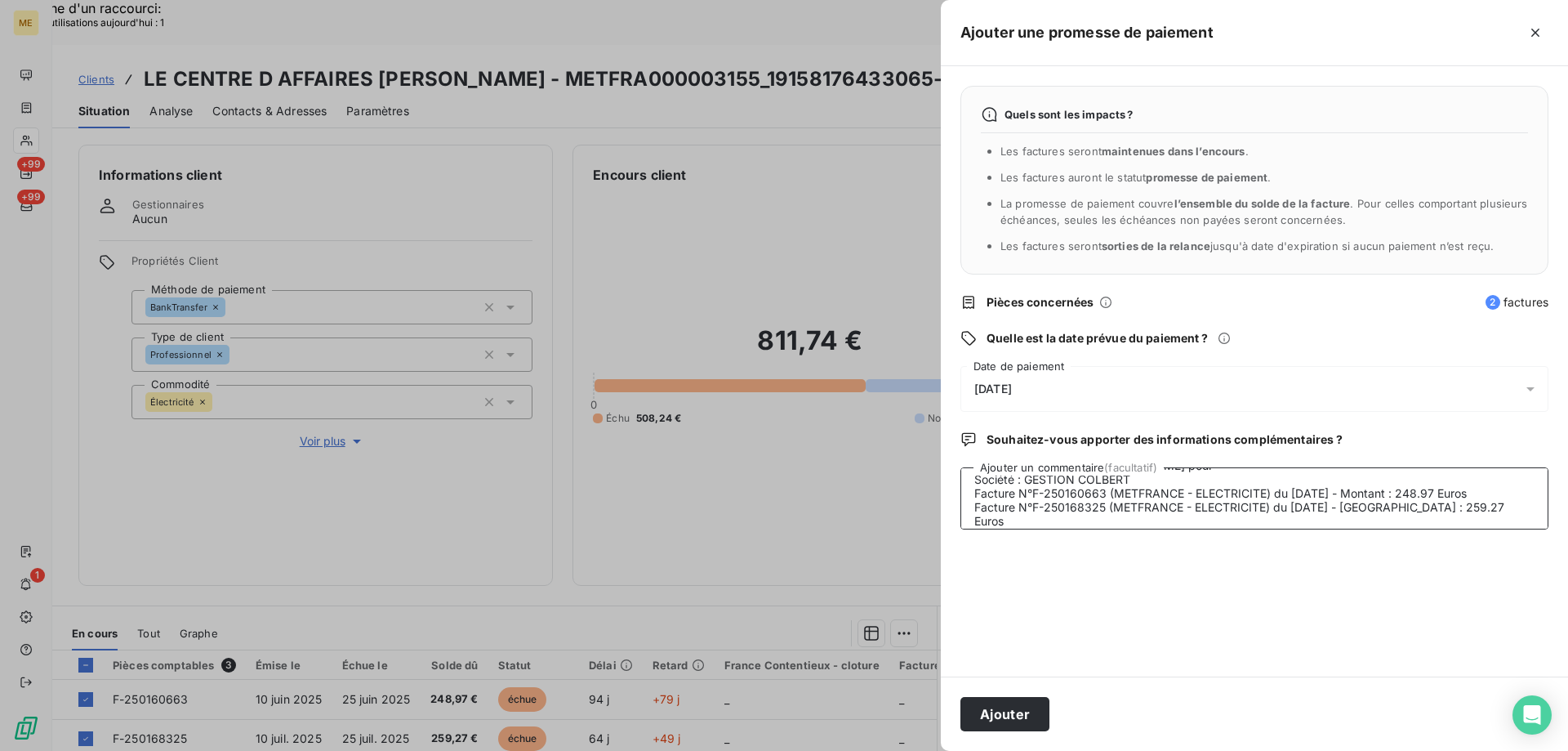
drag, startPoint x: 1140, startPoint y: 493, endPoint x: 991, endPoint y: 486, distance: 149.2
click at [965, 499] on textarea "Kenza / interaction du [DATE] 14:53, appel entrant, client nous a transmis son …" at bounding box center [1254, 498] width 588 height 62
drag, startPoint x: 1037, startPoint y: 708, endPoint x: 1106, endPoint y: 613, distance: 117.4
click at [0, 0] on form "Ajouter une promesse de paiement Quels sont les impacts ? Les factures seront m…" at bounding box center [0, 0] width 0 height 0
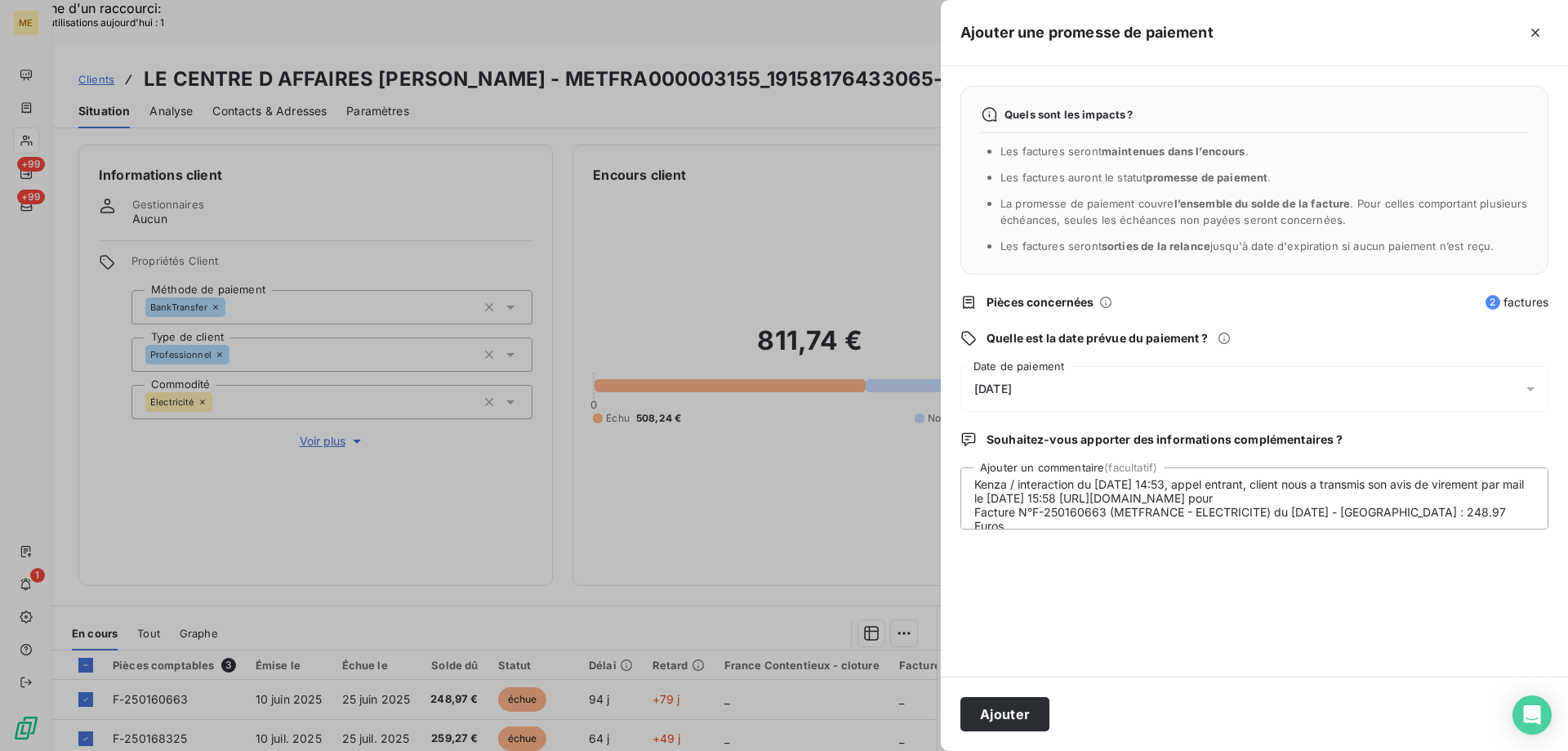
scroll to position [0, 0]
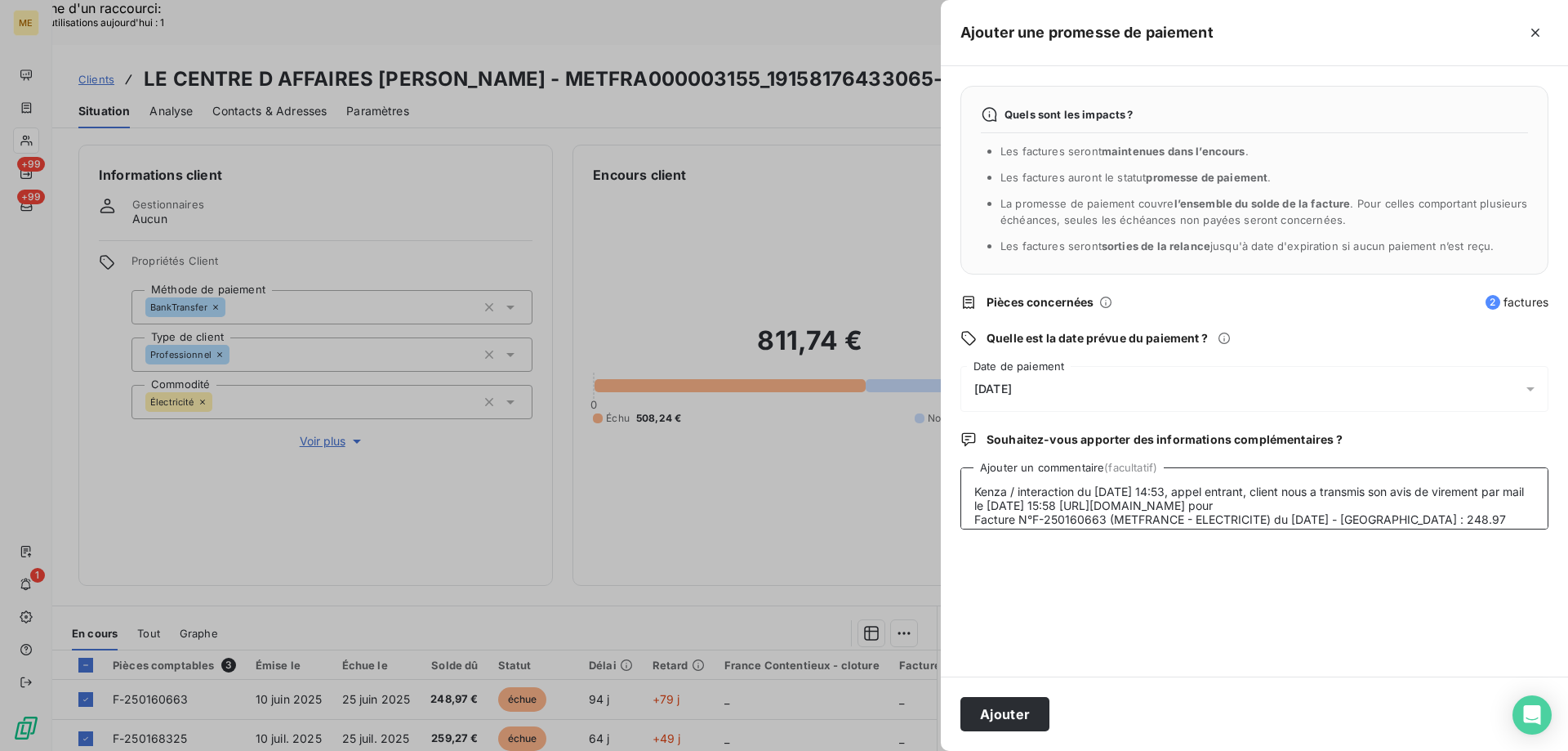
click at [1142, 503] on textarea "Kenza / interaction du [DATE] 14:53, appel entrant, client nous a transmis son …" at bounding box center [1254, 498] width 588 height 62
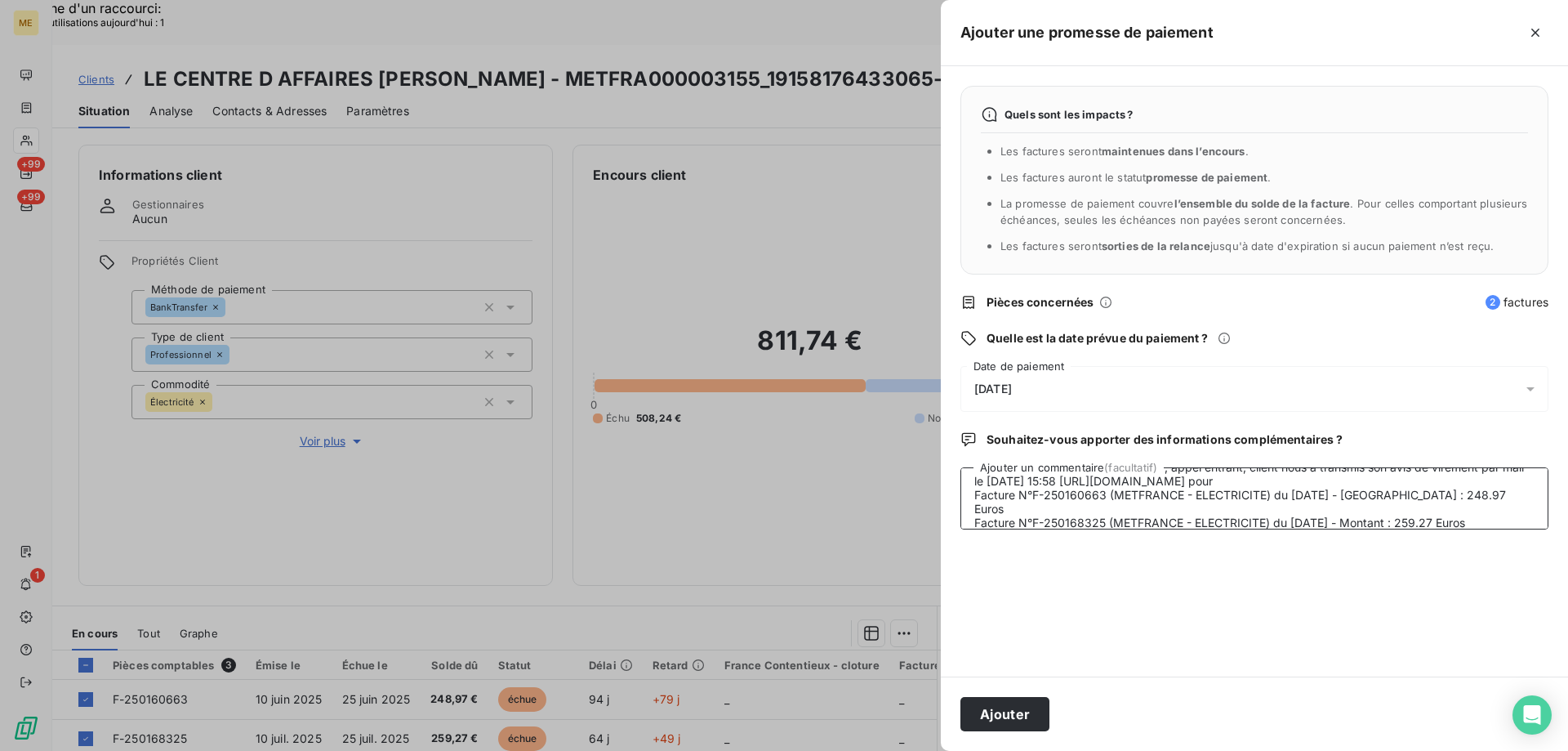
scroll to position [41, 0]
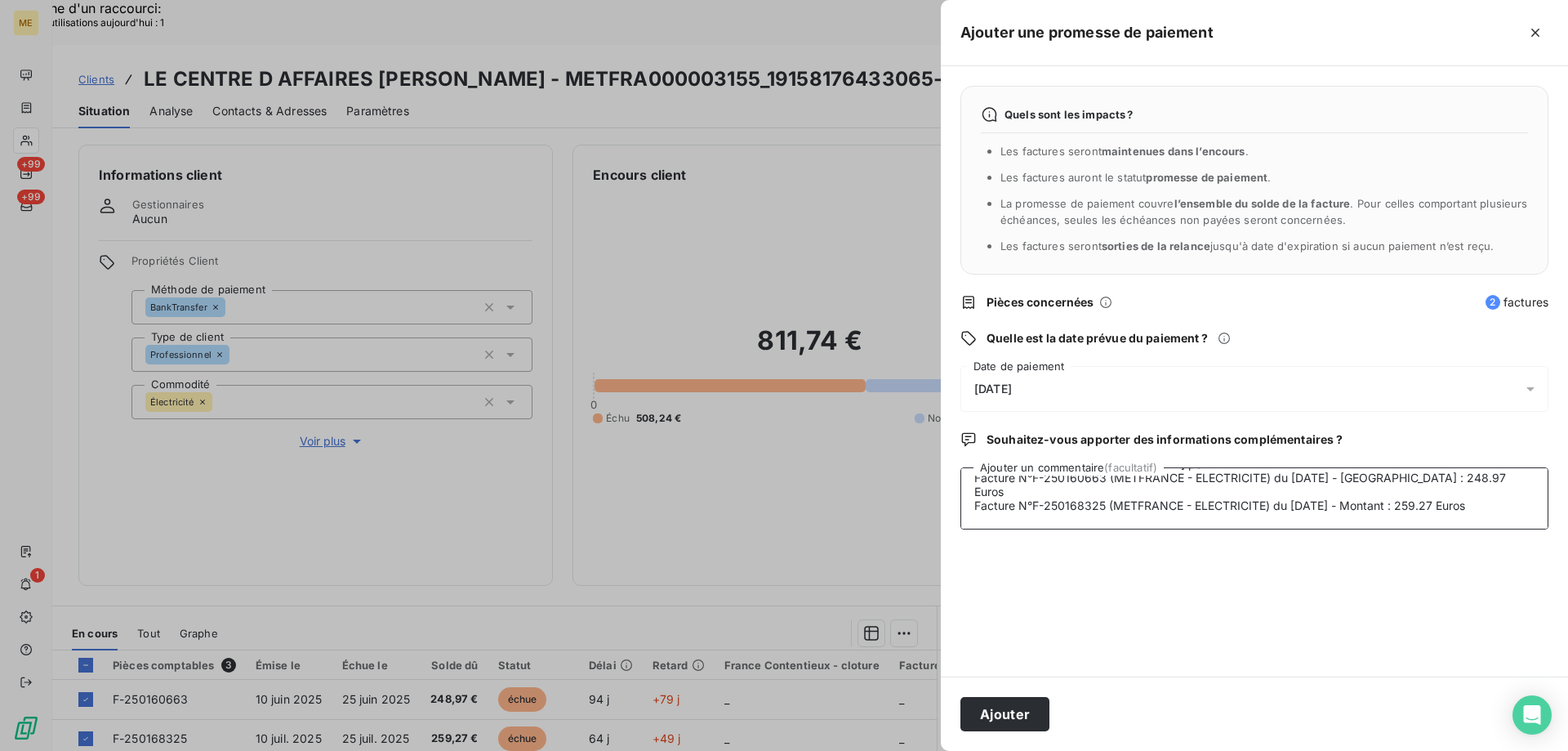
click at [1498, 505] on textarea "Kenza / interaction du [DATE] 14:53, appel entrant, client nous a transmis son …" at bounding box center [1254, 498] width 588 height 62
type textarea "Kenza / interaction du [DATE] 14:53, appel entrant, client nous a transmis son …"
click at [1021, 712] on button "Ajouter" at bounding box center [1004, 714] width 89 height 34
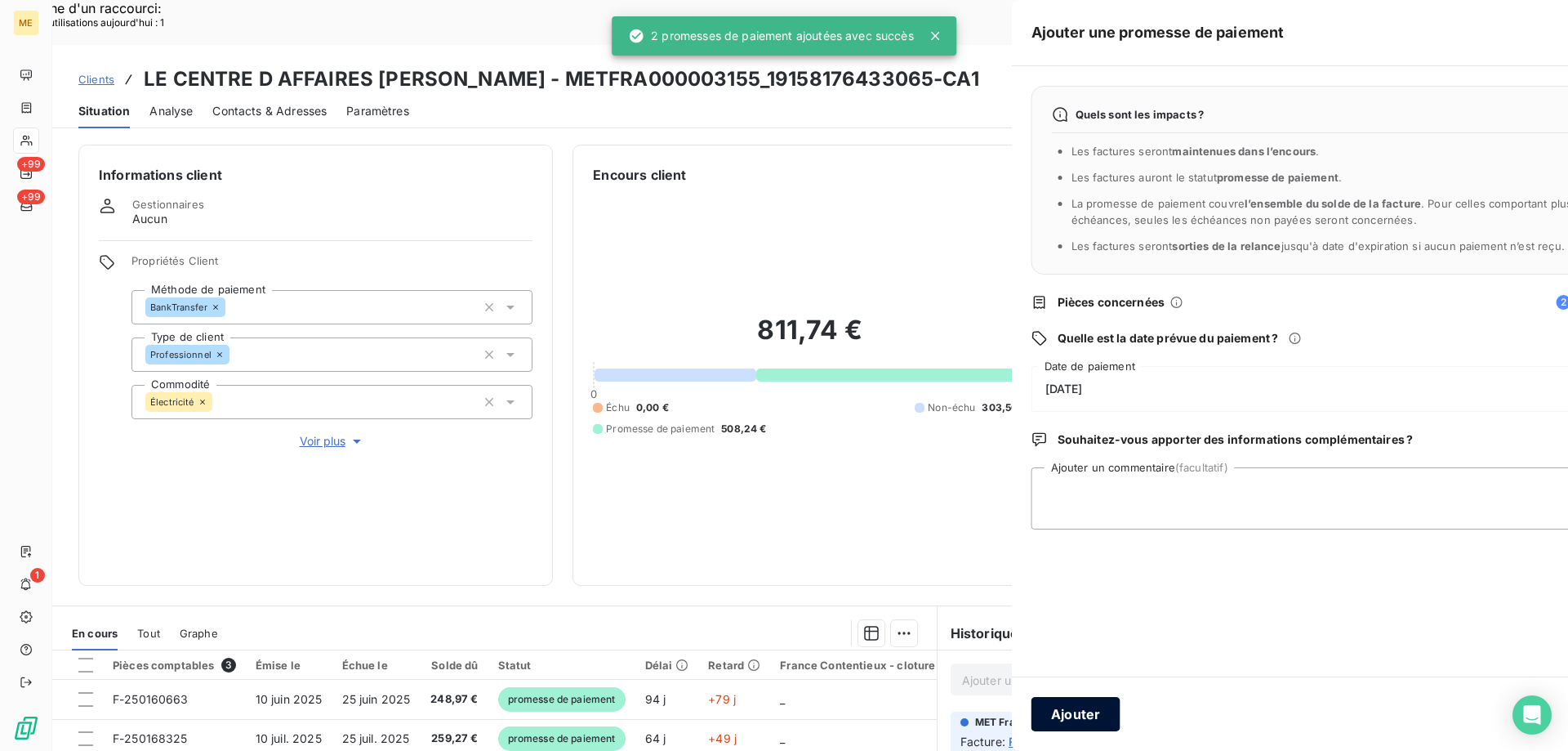
scroll to position [0, 0]
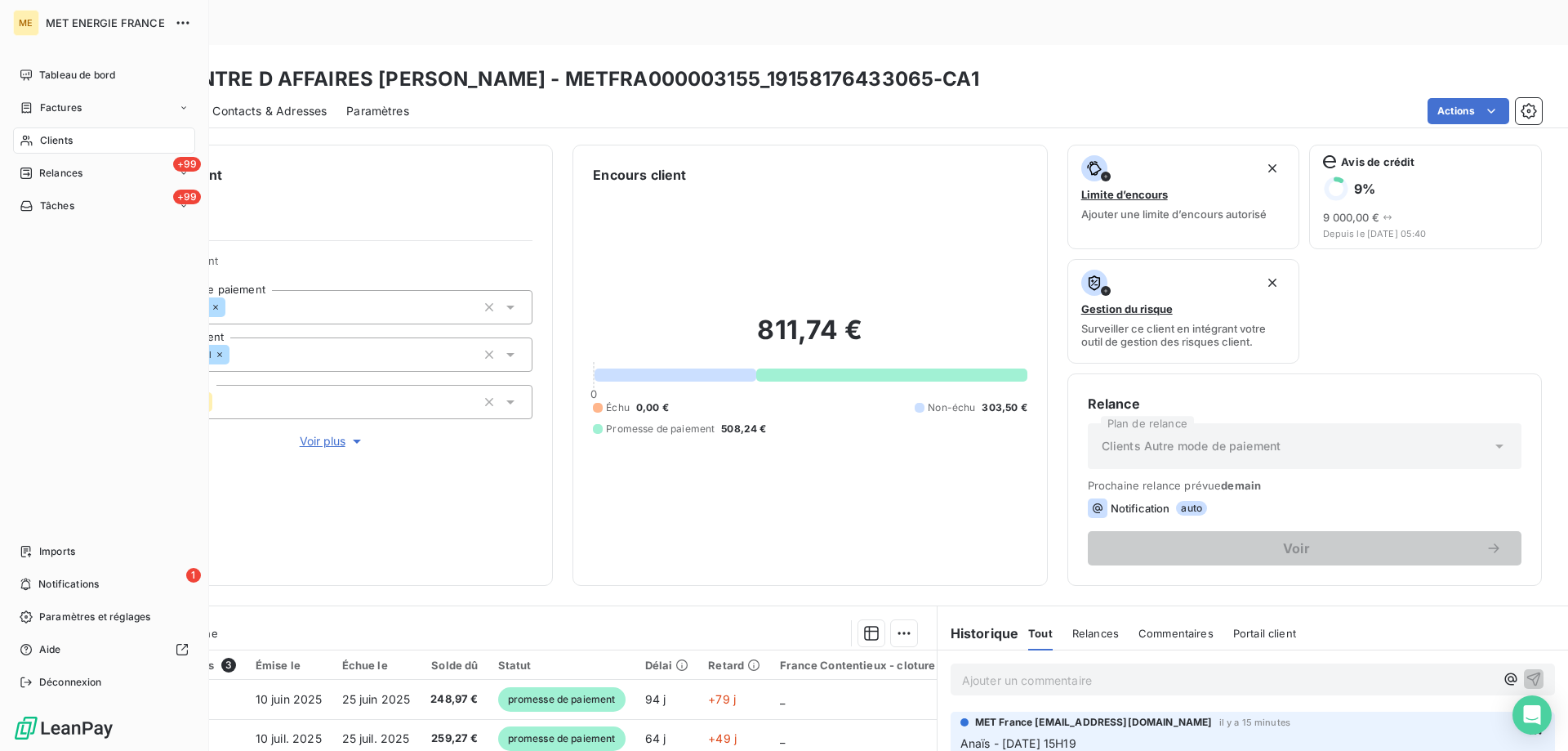
click at [81, 146] on div "Clients" at bounding box center [104, 141] width 182 height 26
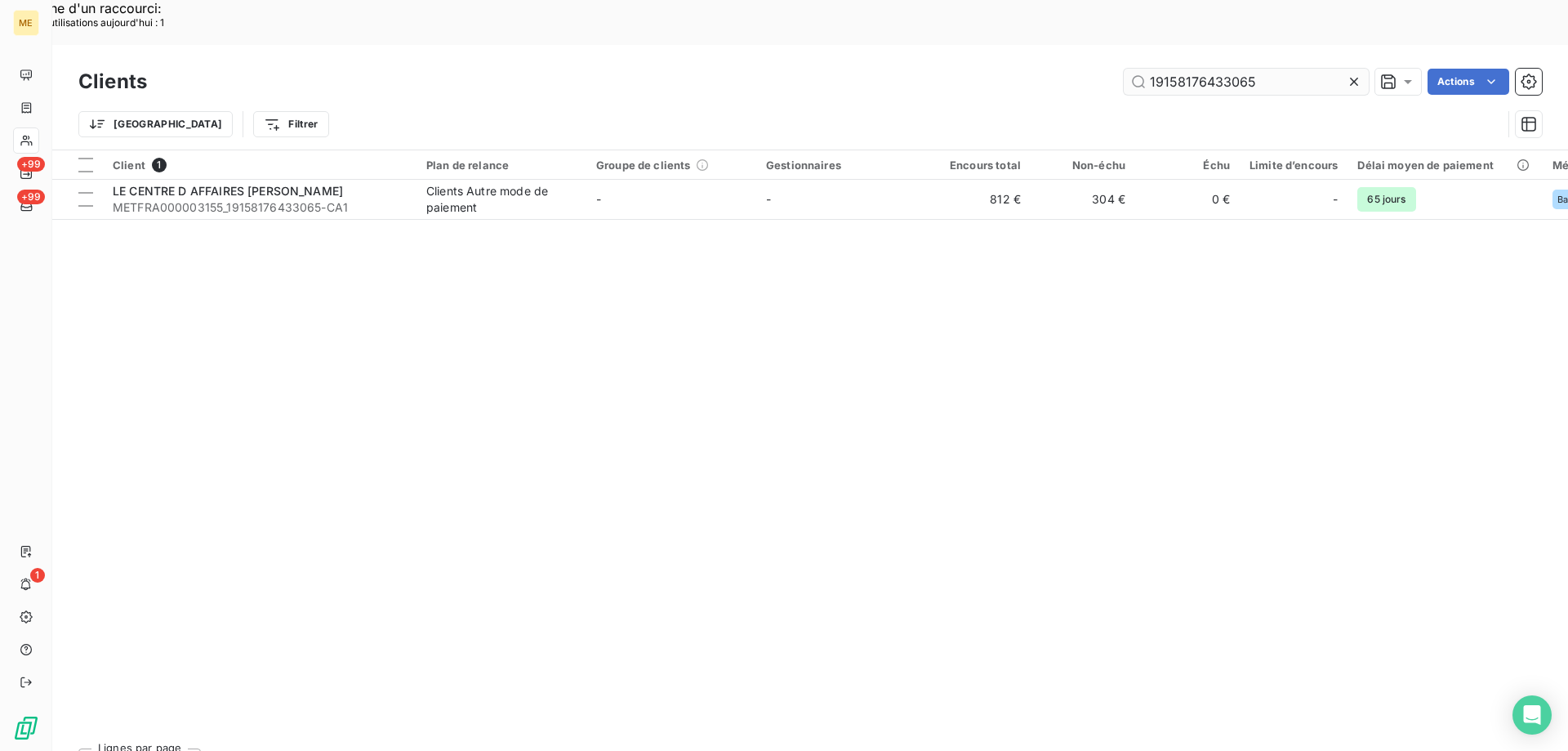
click at [1175, 69] on input "19158176433065" at bounding box center [1246, 82] width 245 height 26
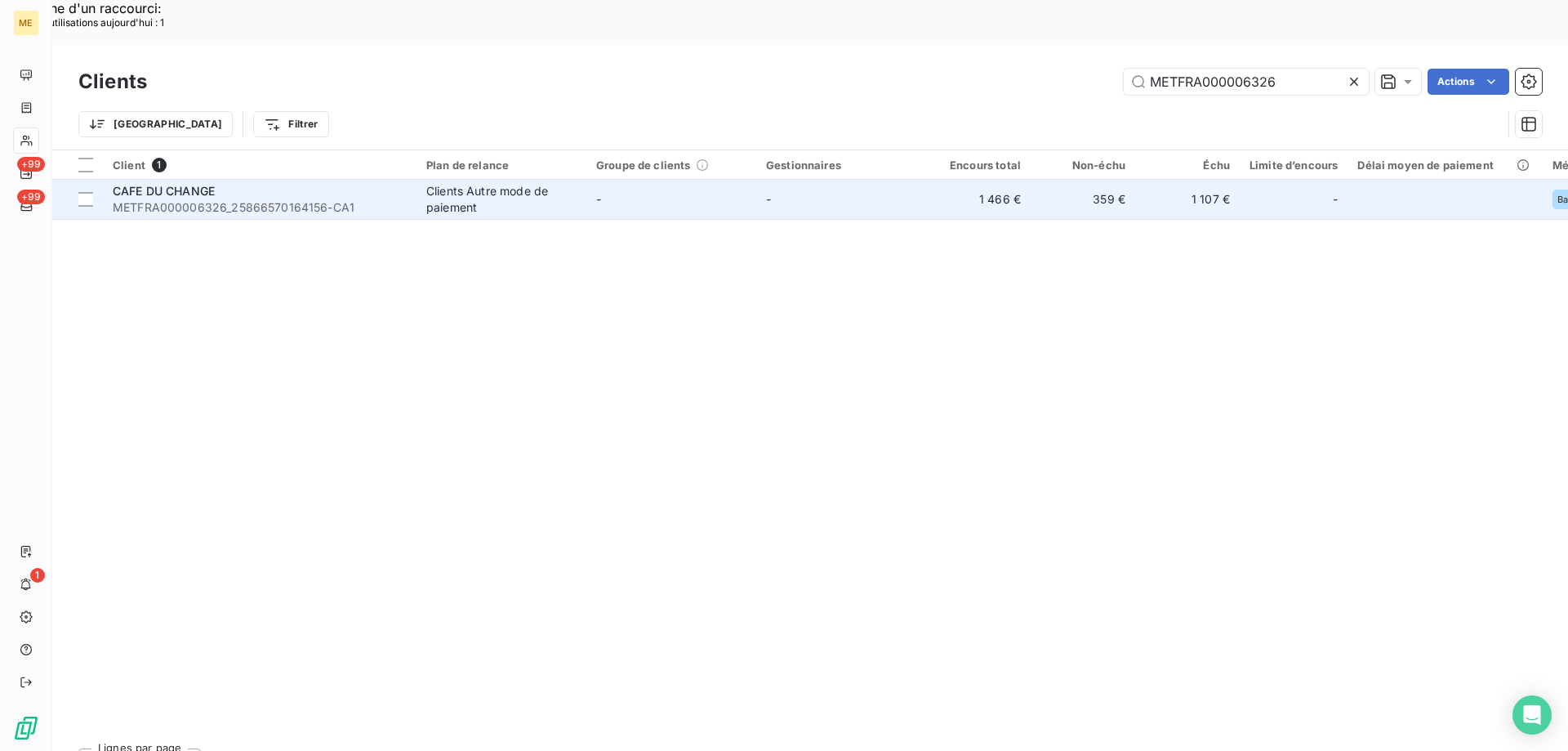
type input "METFRA000006326"
click at [331, 183] on div "CAFE DU CHANGE" at bounding box center [260, 191] width 294 height 17
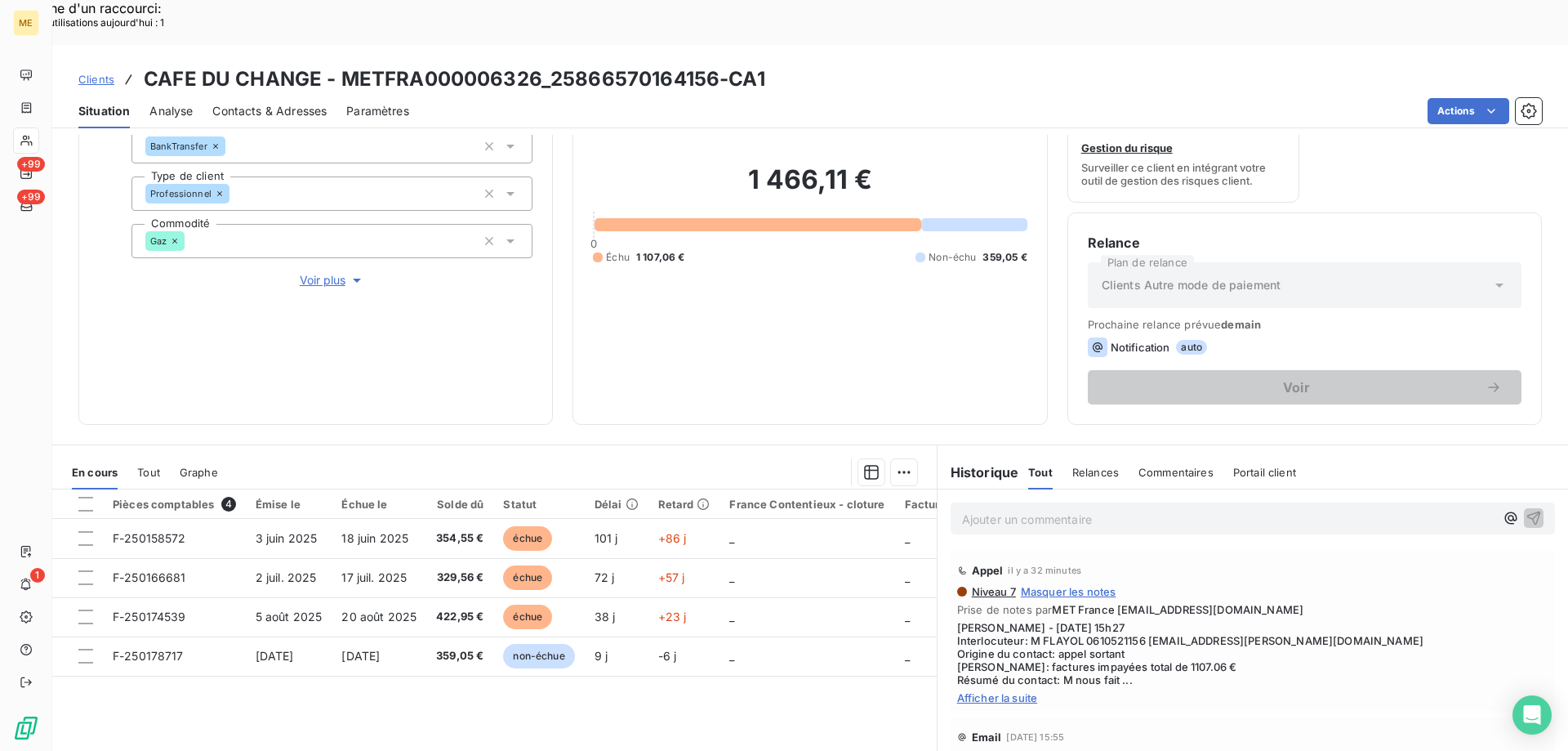
scroll to position [163, 0]
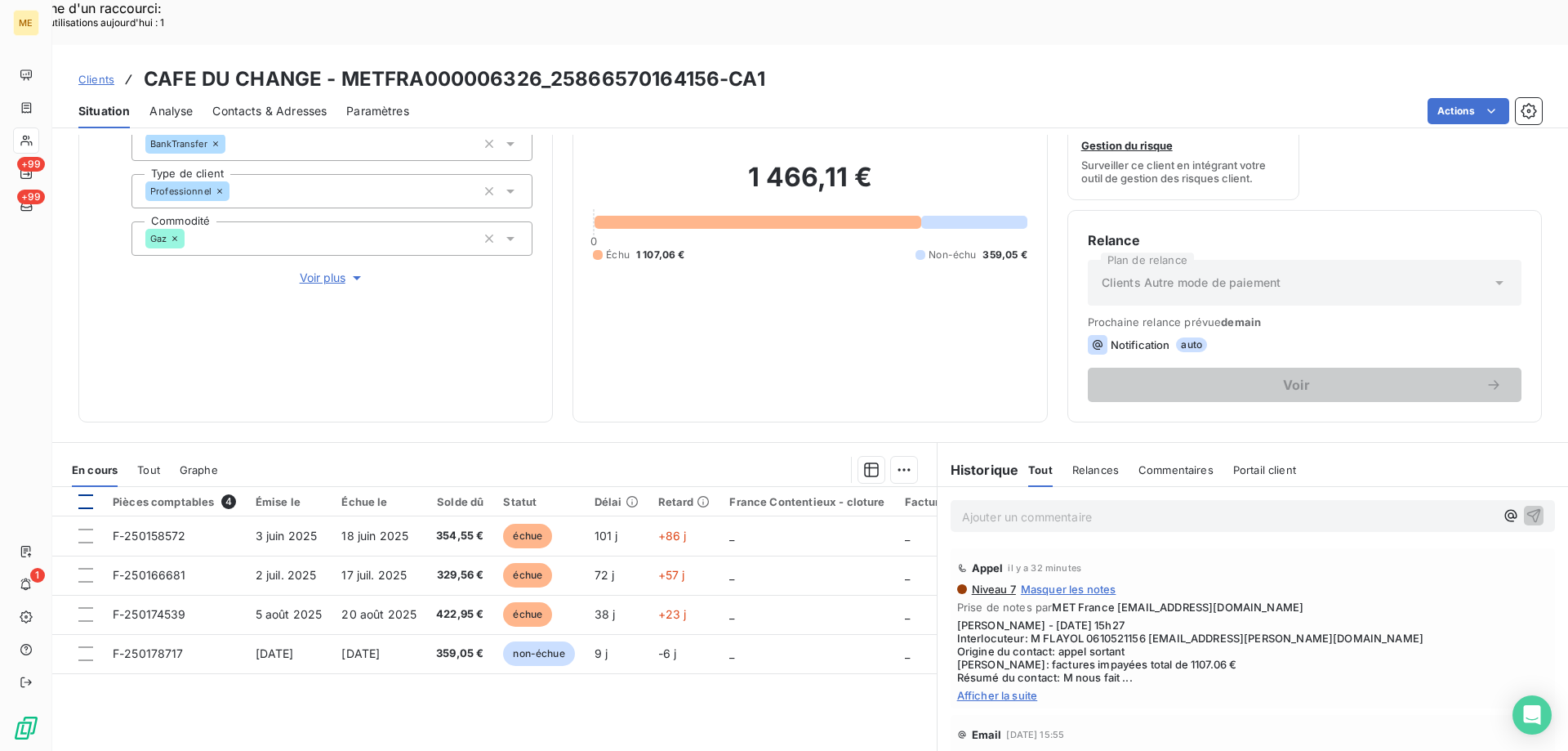
click at [86, 494] on div at bounding box center [85, 502] width 15 height 15
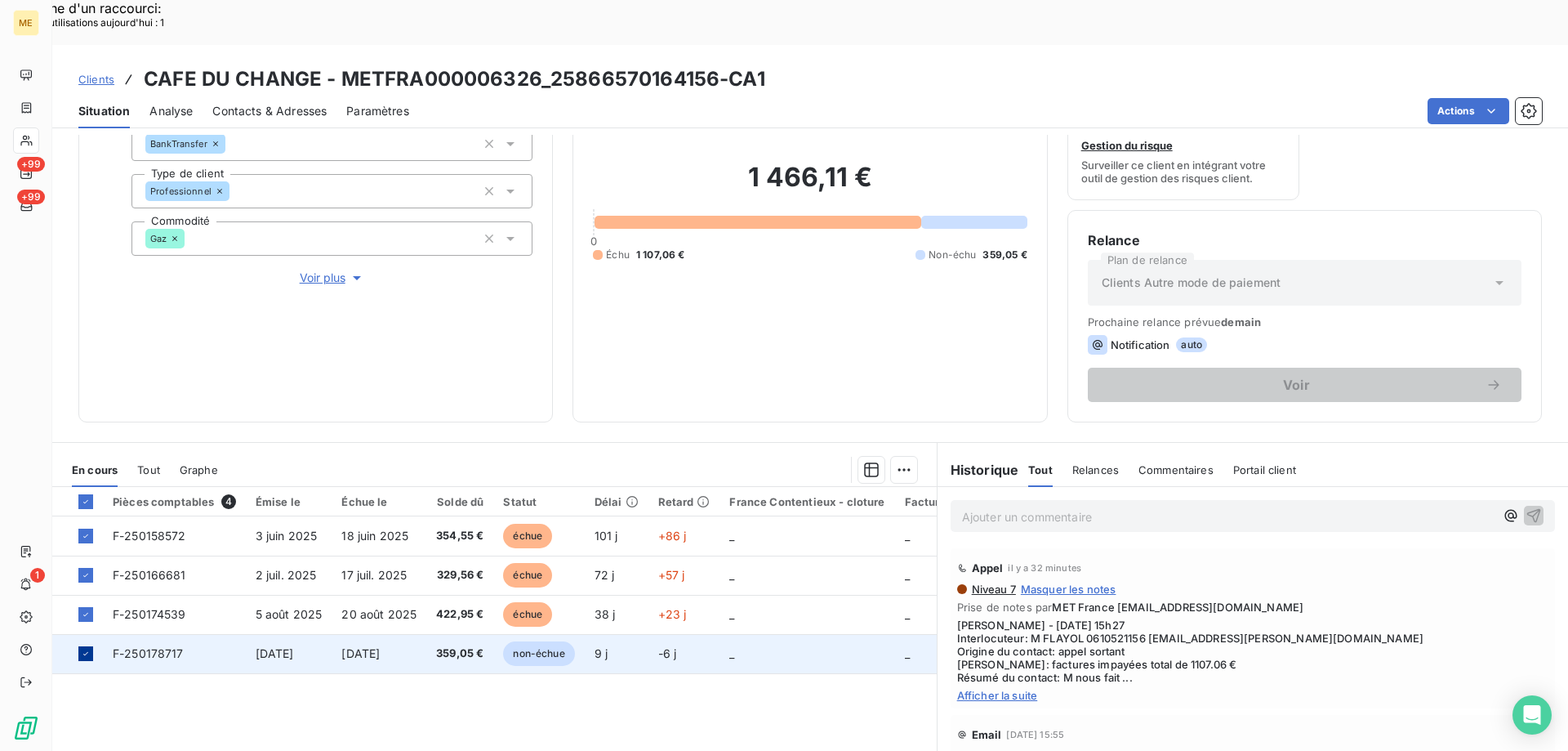
click at [85, 649] on icon at bounding box center [85, 653] width 10 height 10
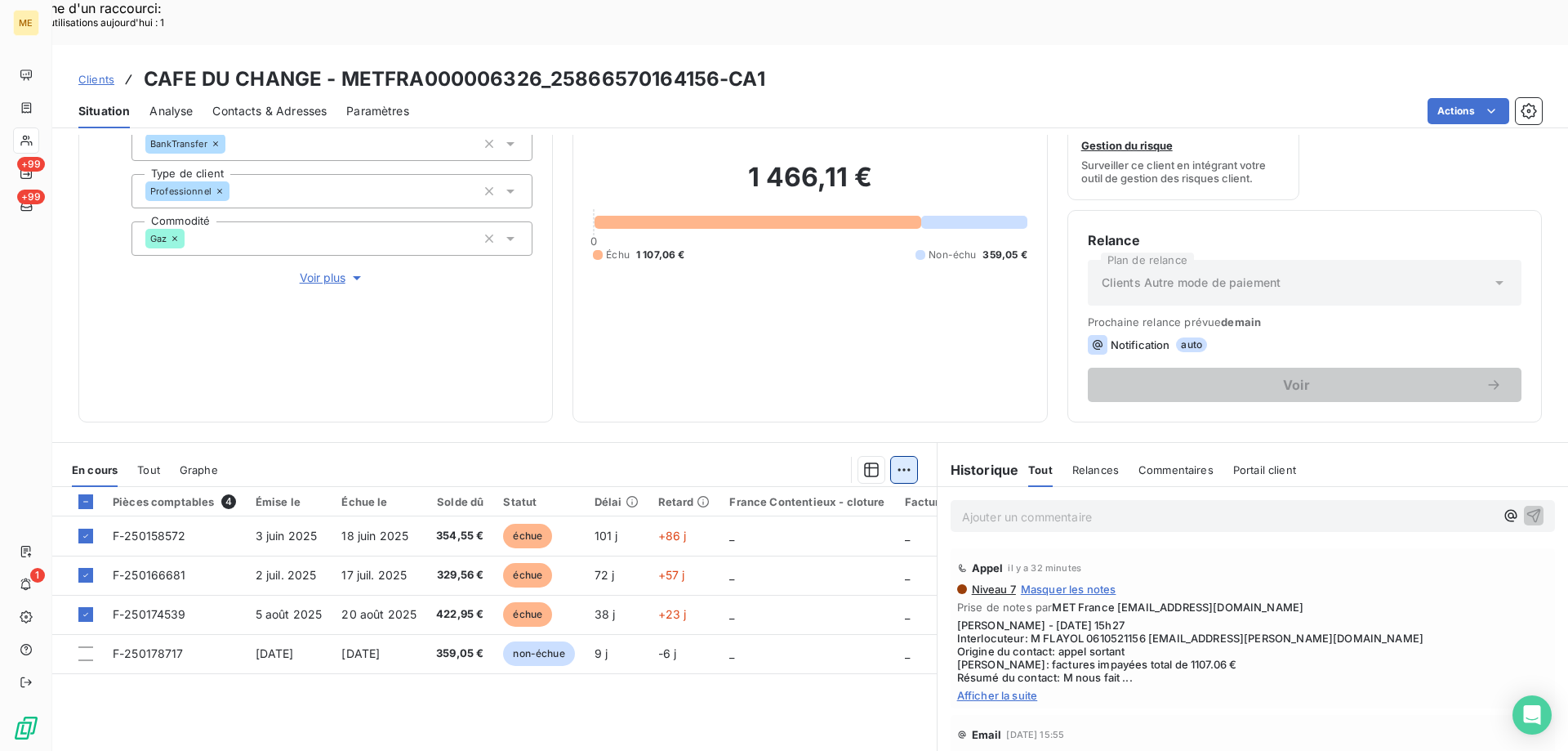
click at [847, 489] on div "Ajouter une promesse de paiement (3 factures)" at bounding box center [753, 491] width 297 height 26
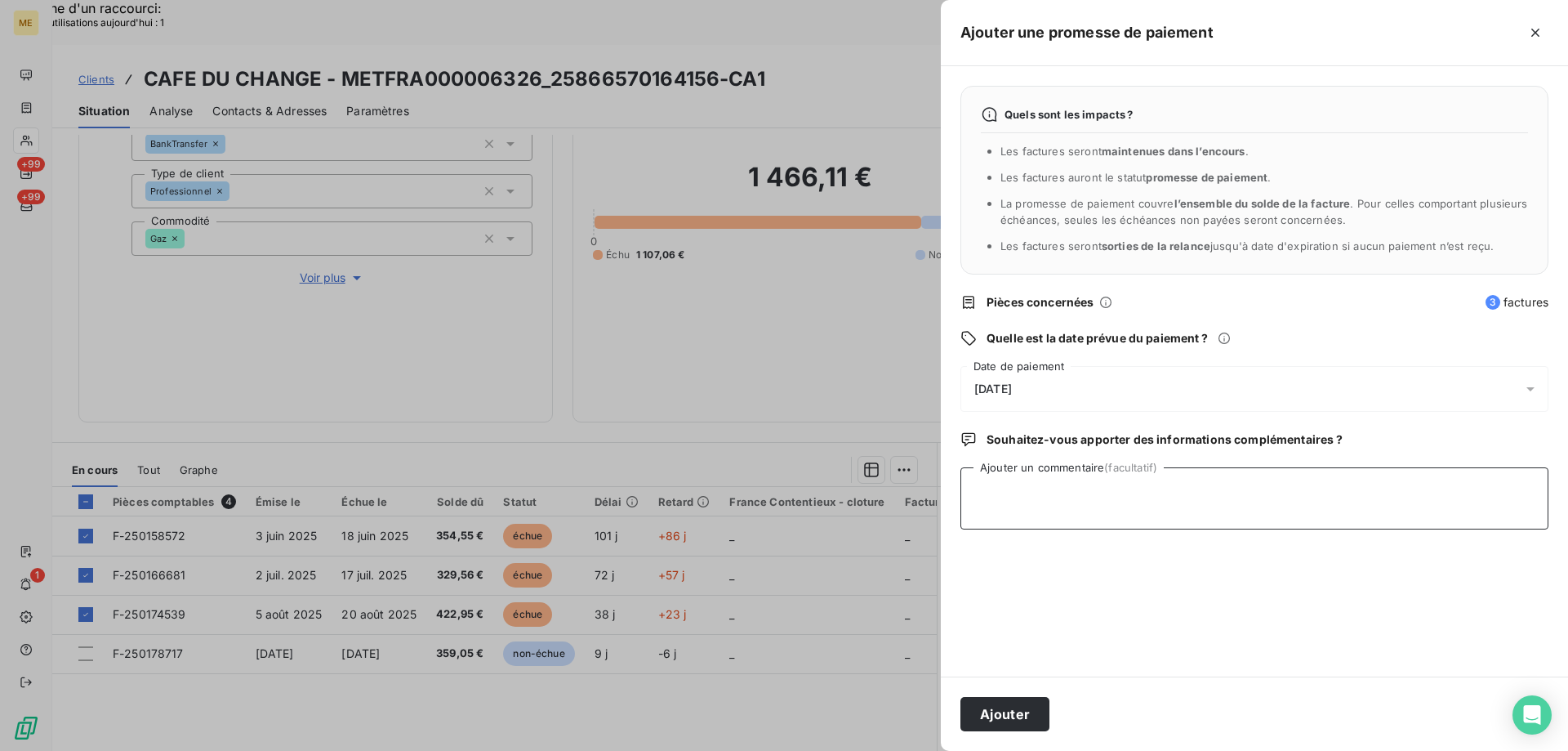
click at [1048, 478] on textarea "Ajouter un commentaire (facultatif)" at bounding box center [1254, 498] width 588 height 62
click at [1084, 381] on div "[DATE]" at bounding box center [1254, 389] width 588 height 46
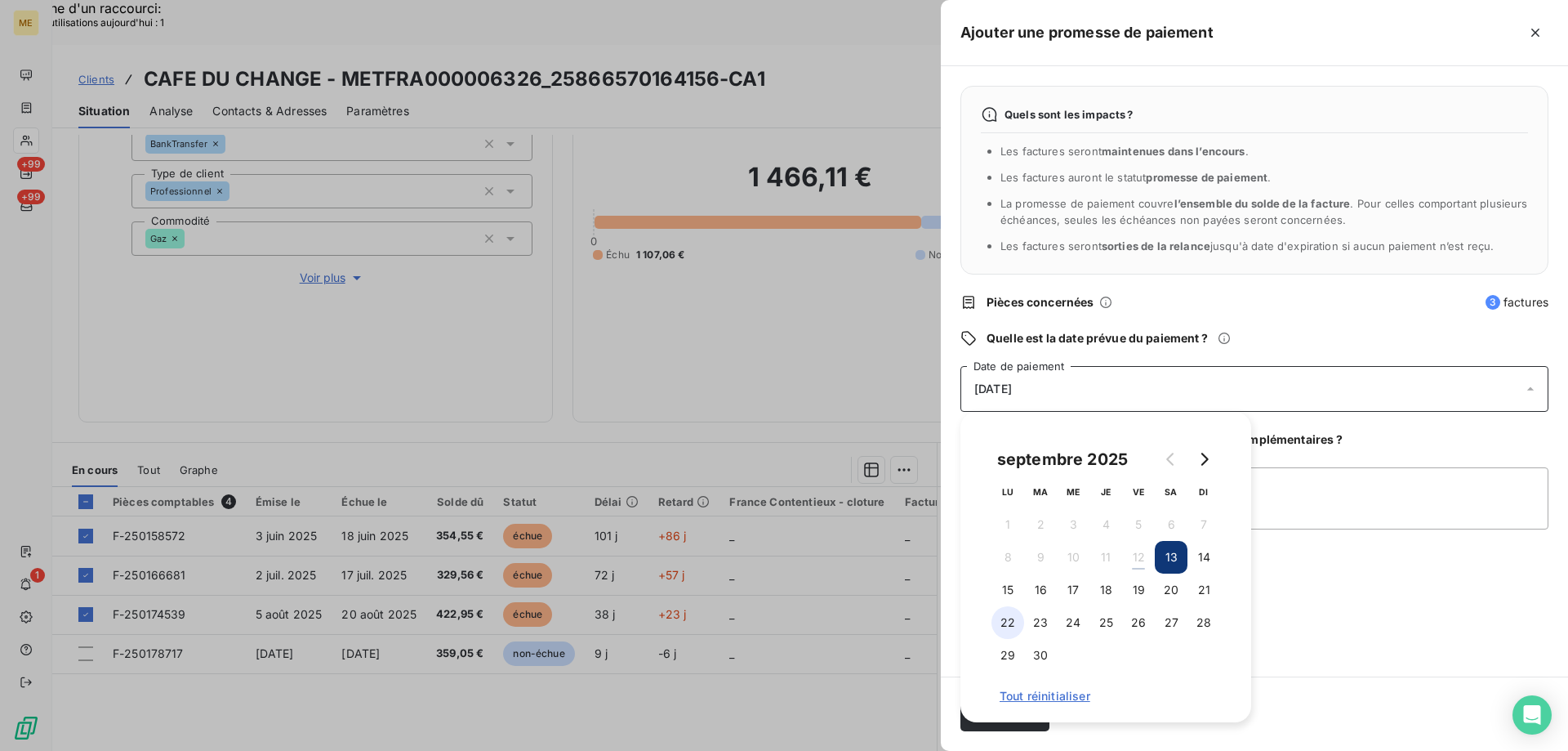
click at [1010, 621] on button "22" at bounding box center [1008, 622] width 33 height 33
click at [1302, 485] on textarea "Ajouter un commentaire (facultatif)" at bounding box center [1254, 498] width 588 height 62
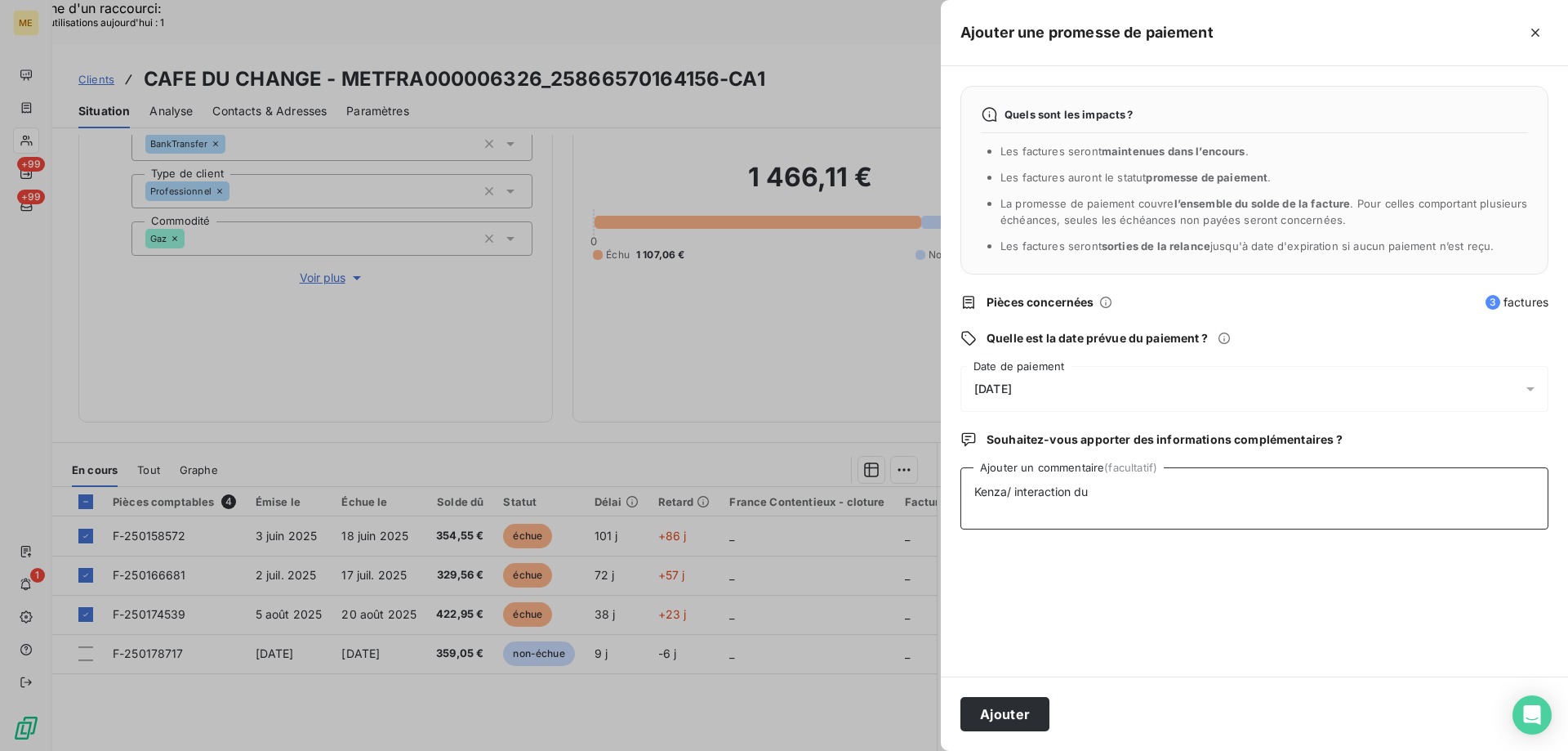
click at [1166, 492] on textarea "Kenza/ interaction du" at bounding box center [1254, 498] width 588 height 62
paste textarea "[DATE] 15:27"
click at [1513, 494] on textarea "Kenza/ interaction du [DATE] 15:27 / Avis de virement d'un montant de 1107.06€ …" at bounding box center [1254, 498] width 588 height 62
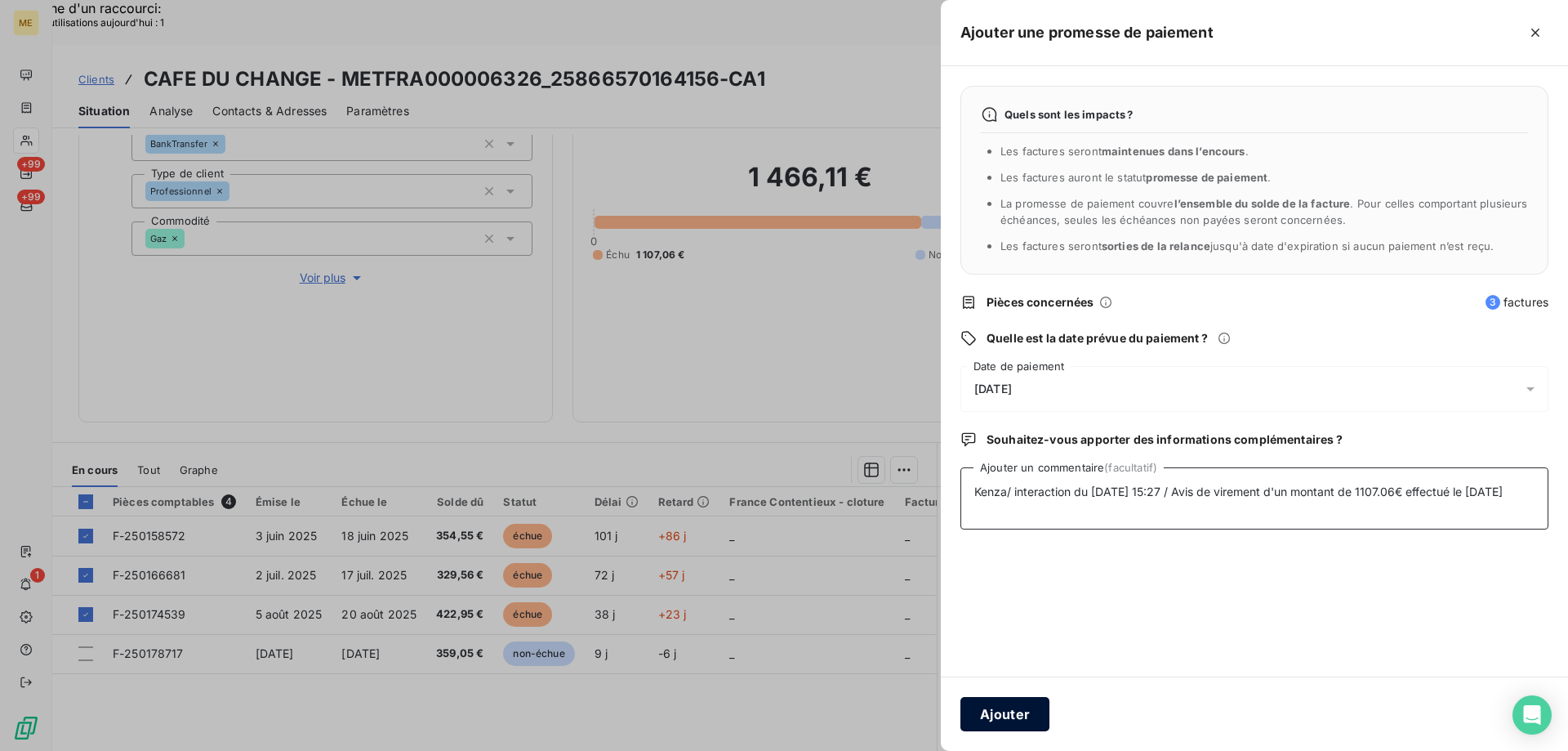
type textarea "Kenza/ interaction du [DATE] 15:27 / Avis de virement d'un montant de 1107.06€ …"
click at [1022, 713] on button "Ajouter" at bounding box center [1004, 714] width 89 height 34
